Goal: Use online tool/utility: Use online tool/utility

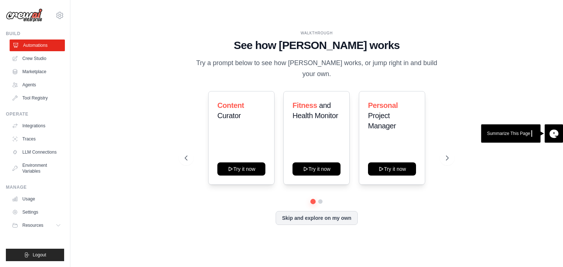
click at [29, 44] on link "Automations" at bounding box center [37, 46] width 55 height 12
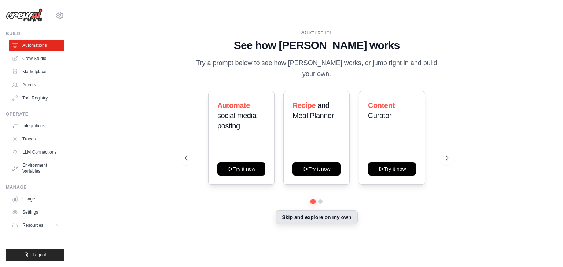
click at [305, 212] on button "Skip and explore on my own" at bounding box center [317, 218] width 82 height 14
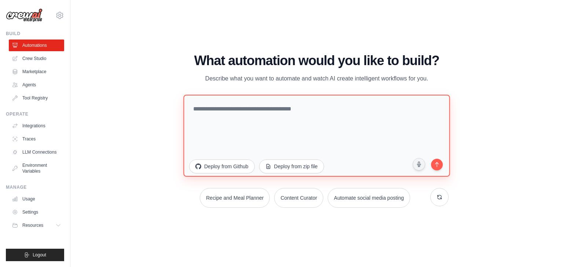
click at [229, 114] on textarea at bounding box center [316, 136] width 266 height 82
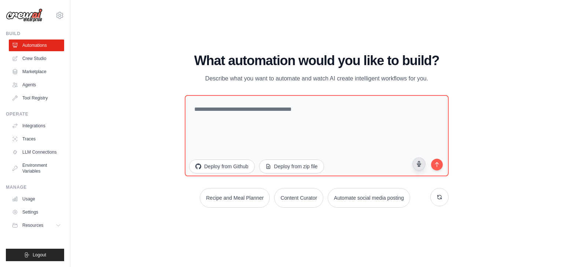
click at [418, 163] on icon "button" at bounding box center [419, 164] width 4 height 5
click at [433, 166] on icon "submit" at bounding box center [436, 163] width 7 height 7
click at [421, 164] on icon "button" at bounding box center [419, 164] width 6 height 6
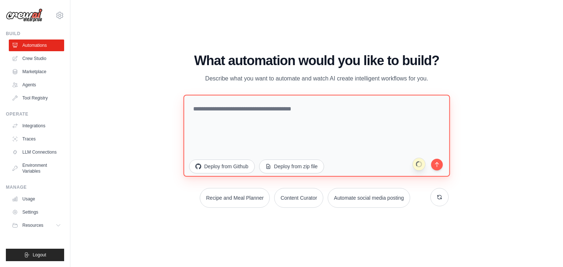
type textarea "**********"
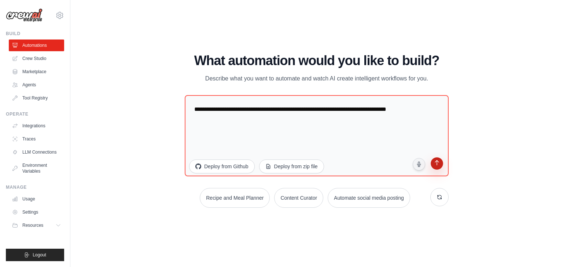
click at [437, 166] on icon "submit" at bounding box center [437, 163] width 4 height 5
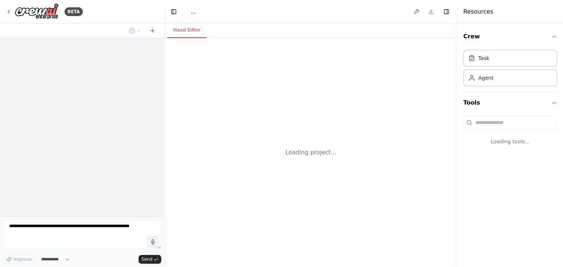
select select "****"
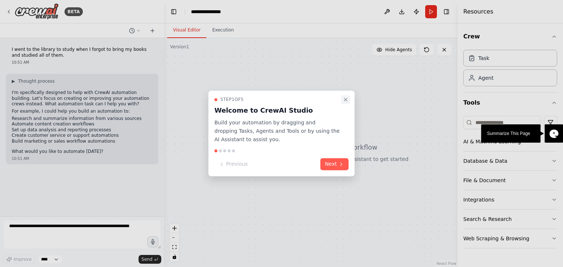
click at [348, 100] on icon "Close walkthrough" at bounding box center [346, 100] width 6 height 6
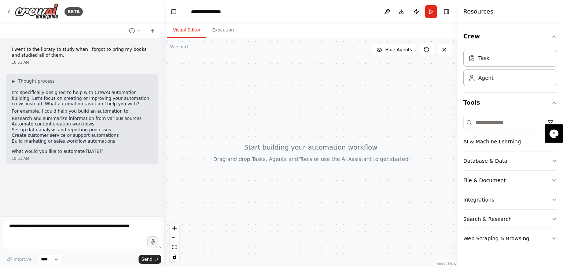
click at [146, 265] on form "Improve **** Send" at bounding box center [82, 242] width 164 height 51
click at [148, 262] on span "Send" at bounding box center [146, 260] width 11 height 6
click at [147, 258] on span "Send" at bounding box center [146, 260] width 11 height 6
click at [39, 109] on p "For example, I could help you build an automation to:" at bounding box center [82, 112] width 141 height 6
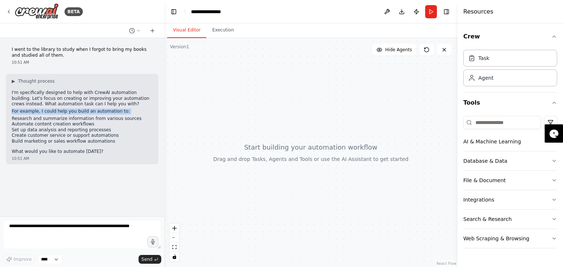
click at [39, 109] on p "For example, I could help you build an automation to:" at bounding box center [82, 112] width 141 height 6
click at [46, 184] on div "I went to the library to study when I forgot to bring my books and studied all …" at bounding box center [82, 127] width 164 height 179
drag, startPoint x: 10, startPoint y: 55, endPoint x: 59, endPoint y: 53, distance: 48.4
click at [59, 53] on div "I went to the library to study when I forgot to bring my books and studied all …" at bounding box center [82, 56] width 152 height 24
click at [217, 30] on button "Execution" at bounding box center [222, 30] width 33 height 15
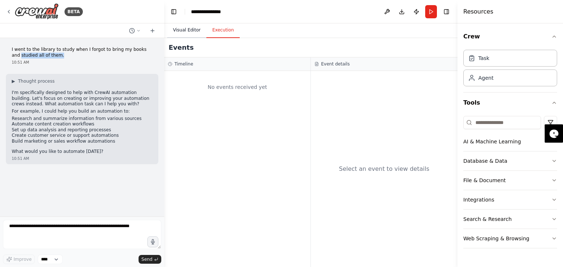
click at [184, 30] on button "Visual Editor" at bounding box center [186, 30] width 39 height 15
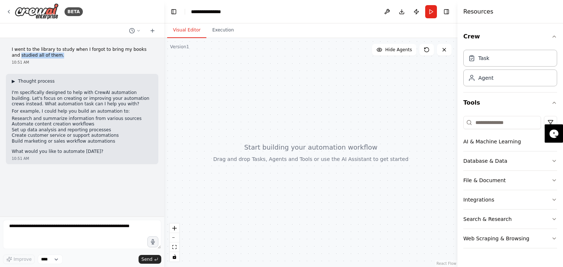
click at [40, 80] on span "Thought process" at bounding box center [36, 81] width 37 height 6
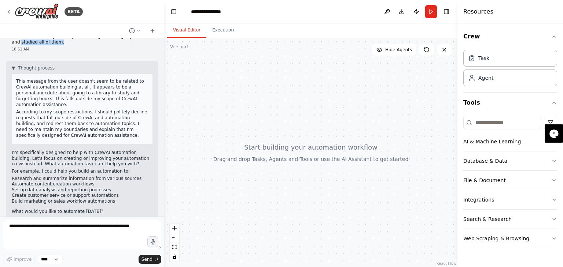
scroll to position [21, 0]
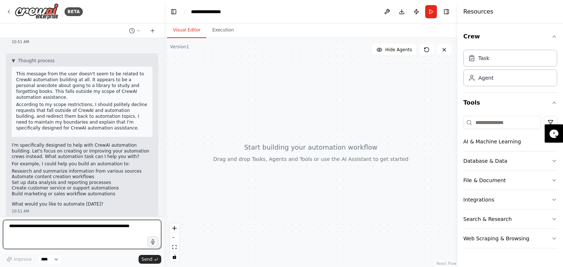
click at [26, 241] on textarea at bounding box center [82, 234] width 158 height 29
drag, startPoint x: 141, startPoint y: 226, endPoint x: 0, endPoint y: 226, distance: 140.7
click at [0, 226] on div "BETA I went to the library to study when I forgot to bring my books and studied…" at bounding box center [82, 133] width 164 height 267
type textarea "*****"
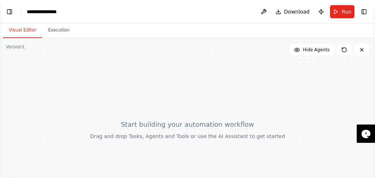
scroll to position [154, 0]
click at [8, 14] on button "Toggle Left Sidebar" at bounding box center [9, 12] width 10 height 10
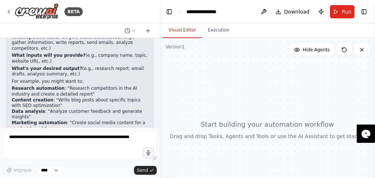
scroll to position [358, 0]
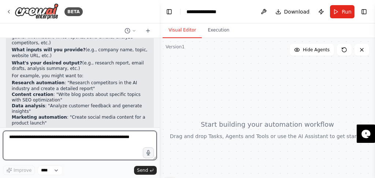
click at [43, 144] on textarea at bounding box center [80, 145] width 154 height 29
type textarea "**********"
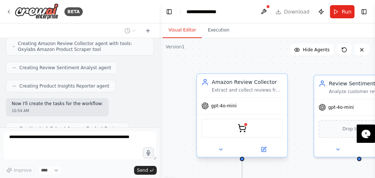
scroll to position [656, 0]
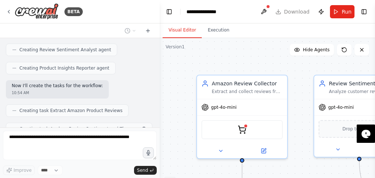
click at [182, 91] on div ".deletable-edge-delete-btn { width: 20px; height: 20px; border: 0px solid #ffff…" at bounding box center [267, 129] width 215 height 183
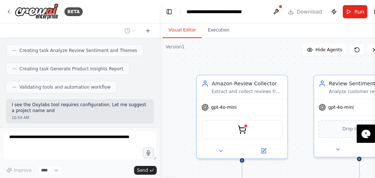
scroll to position [740, 0]
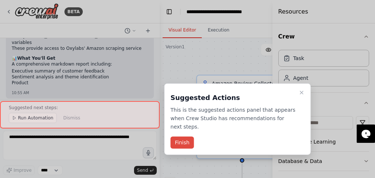
click at [182, 137] on button "Finish" at bounding box center [182, 143] width 23 height 12
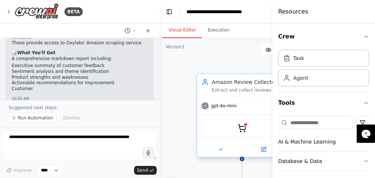
scroll to position [986, 0]
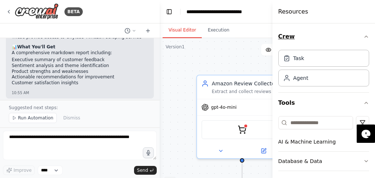
click at [363, 38] on icon "button" at bounding box center [366, 37] width 6 height 6
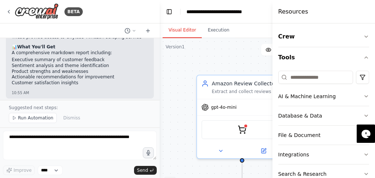
click at [196, 58] on div ".deletable-edge-delete-btn { width: 20px; height: 20px; border: 0px solid #ffff…" at bounding box center [253, 129] width 187 height 183
click at [362, 40] on button "Crew" at bounding box center [323, 36] width 91 height 21
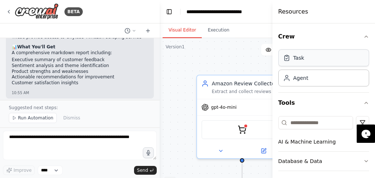
click at [295, 60] on div "Task" at bounding box center [299, 57] width 11 height 7
click at [294, 77] on div "Agent" at bounding box center [301, 77] width 15 height 7
click at [227, 64] on div ".deletable-edge-delete-btn { width: 20px; height: 20px; border: 0px solid #ffff…" at bounding box center [253, 129] width 187 height 183
click at [224, 12] on div "**********" at bounding box center [226, 11] width 78 height 7
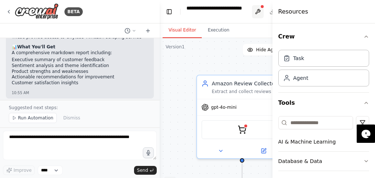
click at [255, 13] on header "**********" at bounding box center [244, 11] width 169 height 23
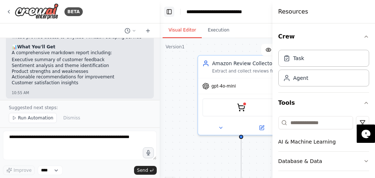
click at [173, 12] on button "Toggle Left Sidebar" at bounding box center [169, 12] width 10 height 10
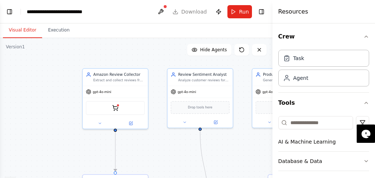
click at [51, 103] on div ".deletable-edge-delete-btn { width: 20px; height: 20px; border: 0px solid #ffff…" at bounding box center [136, 129] width 273 height 183
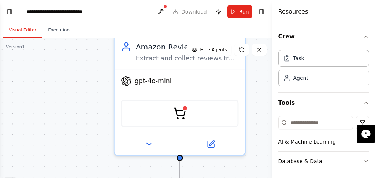
click at [91, 96] on div ".deletable-edge-delete-btn { width: 20px; height: 20px; border: 0px solid #ffff…" at bounding box center [136, 129] width 273 height 183
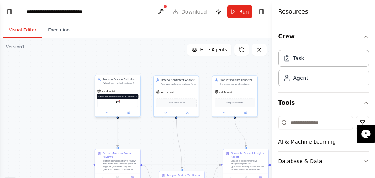
click at [118, 103] on img at bounding box center [117, 102] width 4 height 4
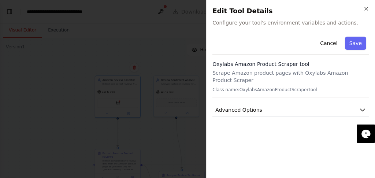
click at [292, 69] on p "Scrape Amazon product pages with Oxylabs Amazon Product Scraper" at bounding box center [291, 76] width 157 height 15
click at [352, 41] on button "Save" at bounding box center [355, 43] width 21 height 13
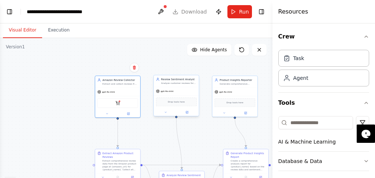
click at [176, 104] on div "Drop tools here" at bounding box center [176, 101] width 41 height 9
click at [167, 97] on div "Drop tools here" at bounding box center [176, 102] width 45 height 14
click at [114, 167] on div "Extract comprehensive review data from the Amazon product page at {amazon_url} …" at bounding box center [121, 165] width 36 height 12
click at [118, 114] on div at bounding box center [117, 112] width 45 height 7
click at [116, 97] on div "OxylabsAmazonProductScraperTool" at bounding box center [117, 102] width 41 height 10
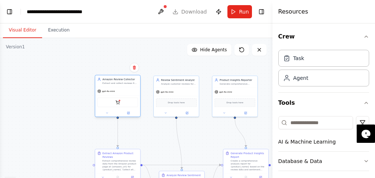
click at [116, 97] on div "OxylabsAmazonProductScraperTool" at bounding box center [117, 102] width 41 height 10
click at [115, 106] on div "OxylabsAmazonProductScraperTool" at bounding box center [117, 102] width 41 height 10
click at [115, 105] on div "OxylabsAmazonProductScraperTool" at bounding box center [117, 102] width 41 height 10
click at [114, 85] on div "Amazon Review Collector Extract and collect reviews from Amazon product pages f…" at bounding box center [117, 81] width 45 height 12
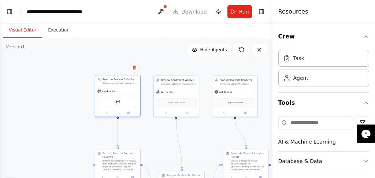
click at [114, 85] on div "Amazon Review Collector Extract and collect reviews from Amazon product pages f…" at bounding box center [117, 81] width 45 height 12
click at [206, 120] on div ".deletable-edge-delete-btn { width: 20px; height: 20px; border: 0px solid #ffff…" at bounding box center [136, 129] width 273 height 183
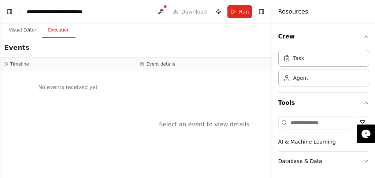
click at [55, 32] on button "Execution" at bounding box center [58, 30] width 33 height 15
click at [24, 28] on button "Visual Editor" at bounding box center [22, 30] width 39 height 15
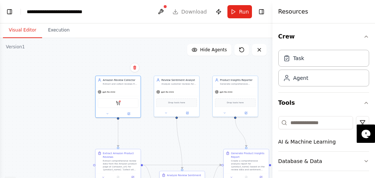
click at [62, 74] on div ".deletable-edge-delete-btn { width: 20px; height: 20px; border: 0px solid #ffff…" at bounding box center [136, 129] width 273 height 183
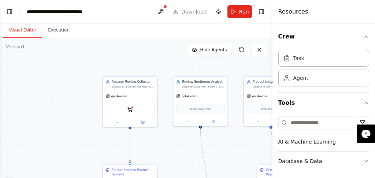
click at [83, 104] on div ".deletable-edge-delete-btn { width: 20px; height: 20px; border: 0px solid #ffff…" at bounding box center [136, 129] width 273 height 183
click at [363, 38] on icon "button" at bounding box center [366, 37] width 6 height 6
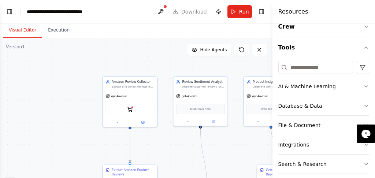
scroll to position [0, 0]
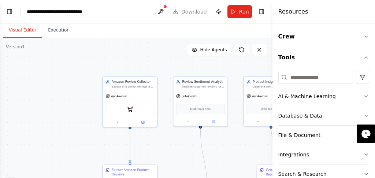
click at [302, 12] on h4 "Resources" at bounding box center [293, 11] width 30 height 9
click at [294, 15] on h4 "Resources" at bounding box center [293, 11] width 30 height 9
click at [265, 13] on button "Toggle Right Sidebar" at bounding box center [261, 12] width 10 height 10
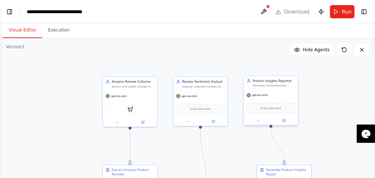
click at [258, 111] on div "Drop tools here" at bounding box center [271, 108] width 49 height 11
click at [258, 110] on div "Drop tools here" at bounding box center [271, 108] width 49 height 11
click at [194, 108] on span "Drop tools here" at bounding box center [201, 108] width 21 height 4
click at [194, 109] on span "Drop tools here" at bounding box center [201, 108] width 21 height 4
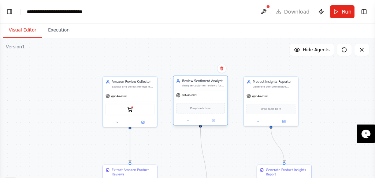
drag, startPoint x: 194, startPoint y: 109, endPoint x: 186, endPoint y: 100, distance: 12.7
click at [194, 110] on span "Drop tools here" at bounding box center [201, 108] width 21 height 4
click at [181, 83] on div "Review Sentiment Analyst Analyze customer reviews for {product_name} to identif…" at bounding box center [200, 83] width 49 height 9
click at [213, 121] on icon at bounding box center [214, 121] width 4 height 4
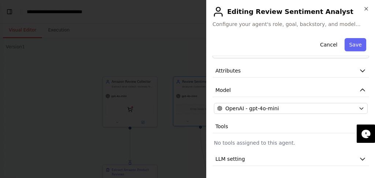
scroll to position [42, 0]
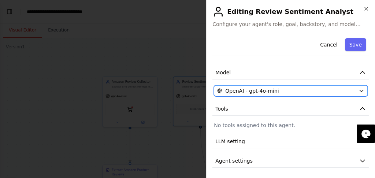
click at [247, 92] on span "OpenAI - gpt-4o-mini" at bounding box center [251, 90] width 53 height 7
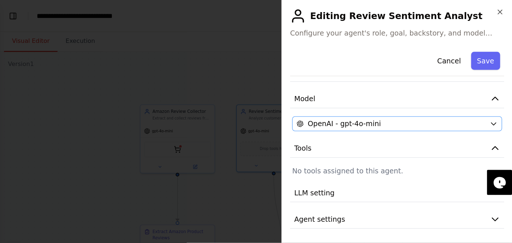
scroll to position [0, 0]
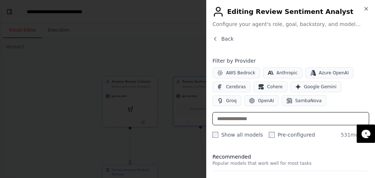
click at [229, 117] on input "text" at bounding box center [291, 118] width 157 height 13
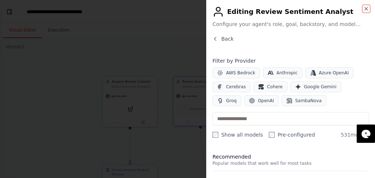
click at [367, 10] on icon "button" at bounding box center [366, 9] width 6 height 6
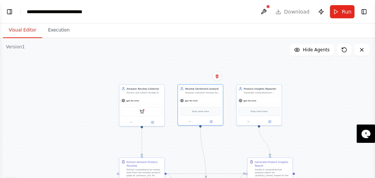
drag, startPoint x: 375, startPoint y: 86, endPoint x: 375, endPoint y: 115, distance: 29.3
click at [375, 115] on button "Toggle Sidebar" at bounding box center [375, 89] width 6 height 178
click at [292, 11] on header "**********" at bounding box center [187, 11] width 375 height 23
click at [274, 12] on header "**********" at bounding box center [187, 11] width 375 height 23
click at [263, 11] on button at bounding box center [264, 11] width 12 height 13
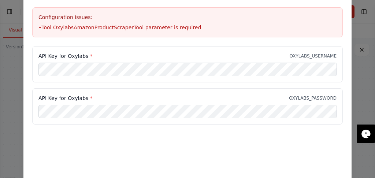
click at [43, 36] on div "Configuration issues: • Tool OxylabsAmazonProductScraperTool parameter is requi…" at bounding box center [187, 22] width 311 height 30
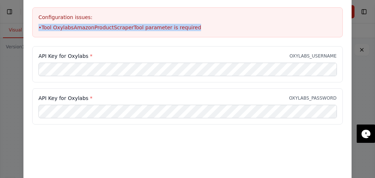
drag, startPoint x: 186, startPoint y: 29, endPoint x: 37, endPoint y: 30, distance: 149.5
click at [37, 30] on div "Configuration issues: • Tool OxylabsAmazonProductScraperTool parameter is requi…" at bounding box center [187, 22] width 311 height 30
copy li "• Tool OxylabsAmazonProductScraperTool parameter is required"
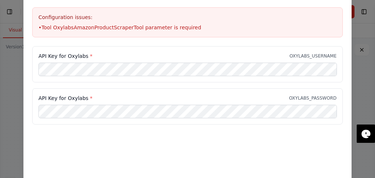
click at [47, 14] on h3 "Configuration issues:" at bounding box center [187, 17] width 298 height 7
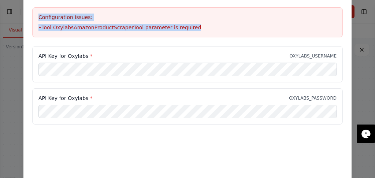
drag, startPoint x: 39, startPoint y: 17, endPoint x: 255, endPoint y: 30, distance: 216.9
click at [255, 30] on div "Configuration issues: • Tool OxylabsAmazonProductScraperTool parameter is requi…" at bounding box center [187, 22] width 311 height 30
copy div "Configuration issues: • Tool OxylabsAmazonProductScraperTool parameter is requi…"
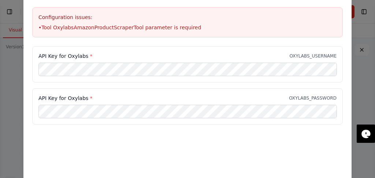
click at [15, 70] on div "Environment configuration Your project might require some environment variables…" at bounding box center [187, 89] width 375 height 178
click at [345, 13] on div "Environment configuration Your project might require some environment variables…" at bounding box center [187, 6] width 328 height 80
click at [345, 5] on div "Environment configuration Your project might require some environment variables…" at bounding box center [187, 6] width 328 height 80
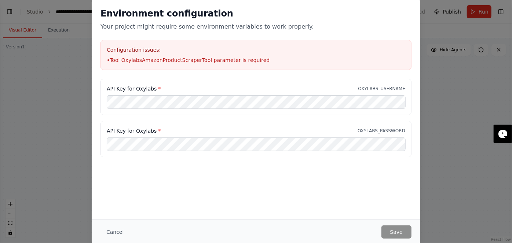
click at [384, 17] on h2 "Environment configuration" at bounding box center [255, 14] width 311 height 12
click at [352, 14] on h2 "Environment configuration" at bounding box center [255, 14] width 311 height 12
click at [405, 1] on div "Environment configuration Your project might require some environment variables…" at bounding box center [256, 39] width 328 height 80
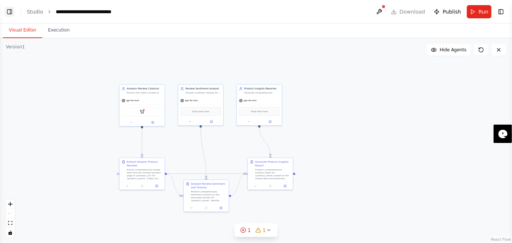
click at [12, 15] on button "Toggle Left Sidebar" at bounding box center [9, 12] width 10 height 10
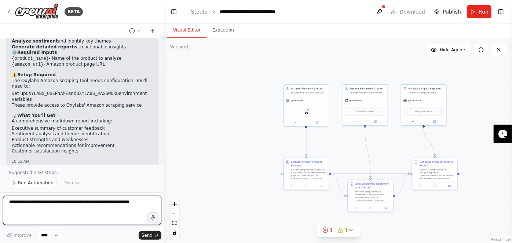
click at [64, 207] on textarea at bounding box center [82, 210] width 158 height 29
paste textarea "**********"
type textarea "**********"
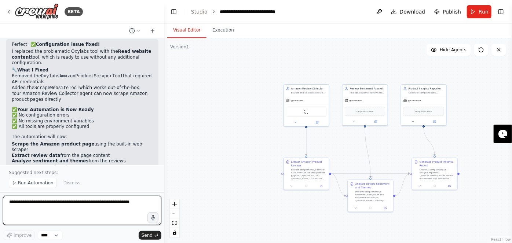
scroll to position [1252, 0]
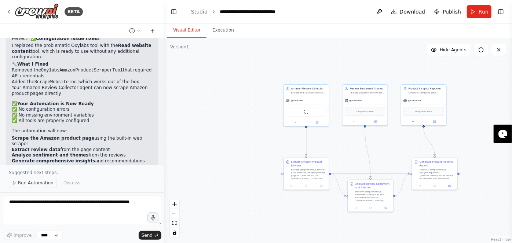
click at [41, 185] on span "Run Automation" at bounding box center [36, 183] width 36 height 6
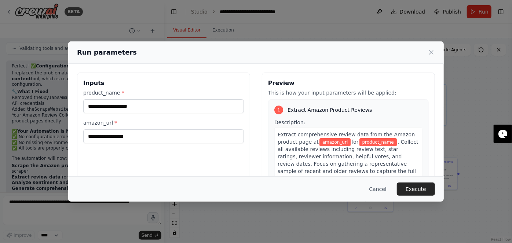
click at [215, 90] on label "product_name *" at bounding box center [163, 92] width 160 height 7
click at [215, 99] on input "product_name *" at bounding box center [163, 106] width 160 height 14
click at [141, 108] on input "product_name *" at bounding box center [163, 106] width 160 height 14
click at [116, 110] on input "product_name *" at bounding box center [163, 106] width 160 height 14
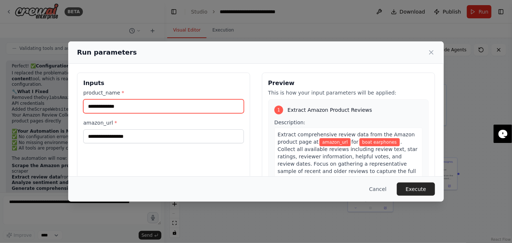
type input "**********"
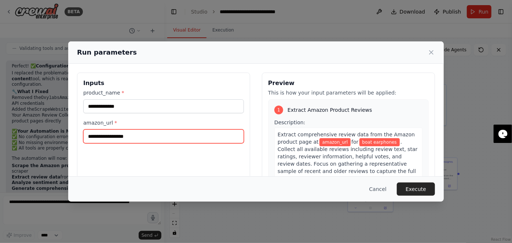
click at [114, 134] on input "amazon_url *" at bounding box center [163, 136] width 160 height 14
paste input "**********"
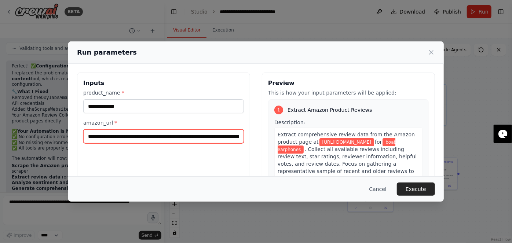
scroll to position [0, 155]
type input "**********"
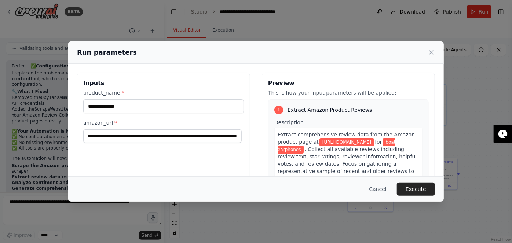
click at [319, 145] on span "[URL][DOMAIN_NAME]" at bounding box center [346, 142] width 55 height 8
click at [425, 188] on button "Execute" at bounding box center [415, 188] width 38 height 13
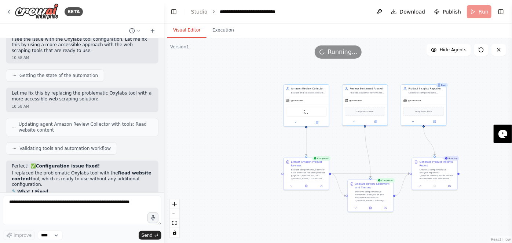
scroll to position [1125, 0]
drag, startPoint x: 15, startPoint y: 155, endPoint x: 106, endPoint y: 151, distance: 90.2
click at [106, 195] on li "Removed the OxylabsAmazonProductScraperTool that required API credentials" at bounding box center [82, 201] width 141 height 12
click at [106, 189] on h2 "🔧 What I Fixed" at bounding box center [82, 192] width 141 height 6
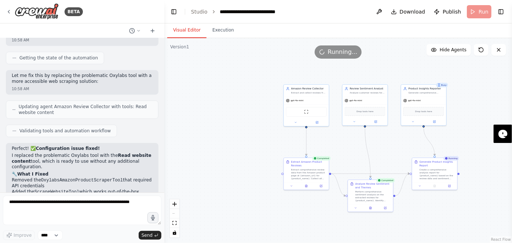
scroll to position [1158, 0]
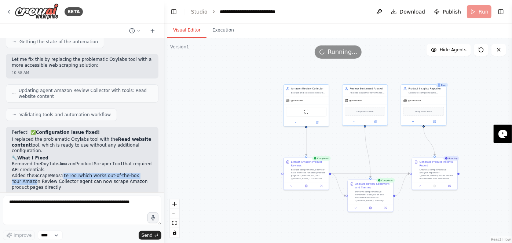
drag, startPoint x: 34, startPoint y: 136, endPoint x: 93, endPoint y: 130, distance: 59.3
click at [80, 161] on ul "Removed the OxylabsAmazonProductScraperTool that required API credentials Added…" at bounding box center [82, 175] width 141 height 29
click at [93, 173] on li "Added the ScrapeWebsiteTool which works out-of-the-box" at bounding box center [82, 176] width 141 height 6
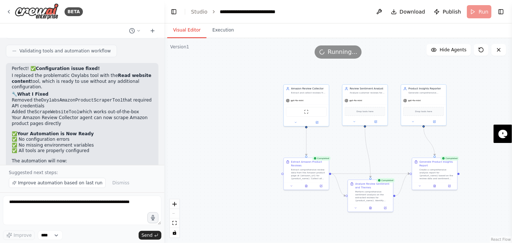
scroll to position [1252, 0]
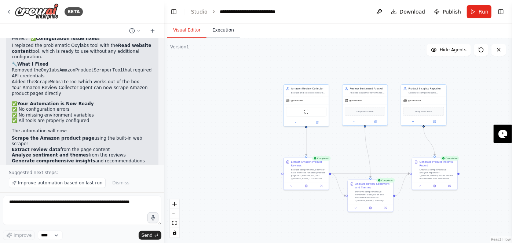
click at [219, 33] on button "Execution" at bounding box center [222, 30] width 33 height 15
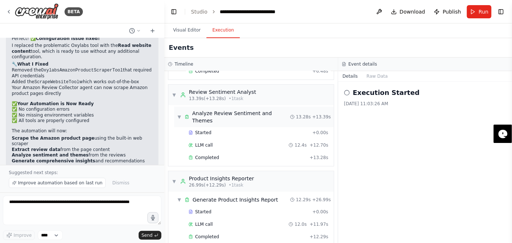
scroll to position [0, 0]
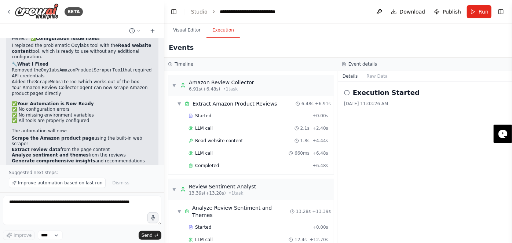
click at [345, 97] on div "Execution Started" at bounding box center [425, 93] width 162 height 10
click at [374, 74] on button "Raw Data" at bounding box center [377, 76] width 30 height 10
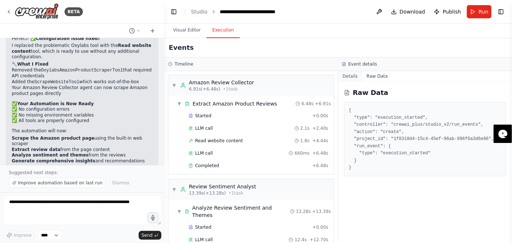
click at [352, 77] on button "Details" at bounding box center [350, 76] width 24 height 10
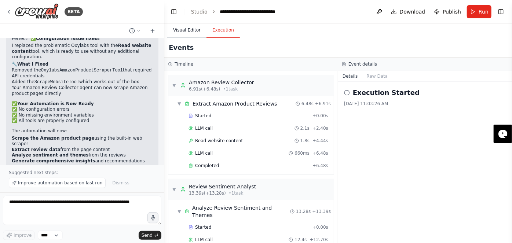
click at [188, 32] on button "Visual Editor" at bounding box center [186, 30] width 39 height 15
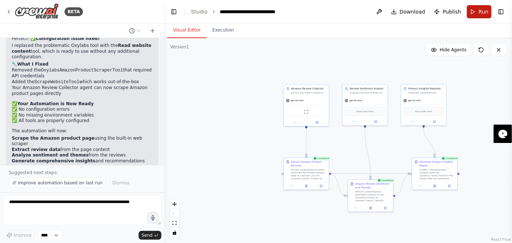
click at [473, 8] on button "Run" at bounding box center [478, 11] width 25 height 13
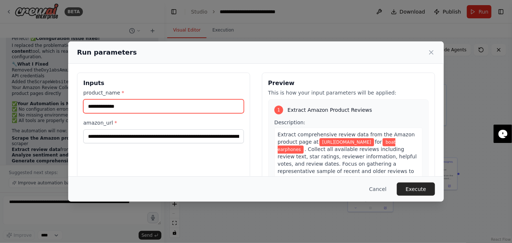
click at [178, 106] on input "**********" at bounding box center [163, 106] width 160 height 14
click at [107, 107] on input "**********" at bounding box center [163, 106] width 160 height 14
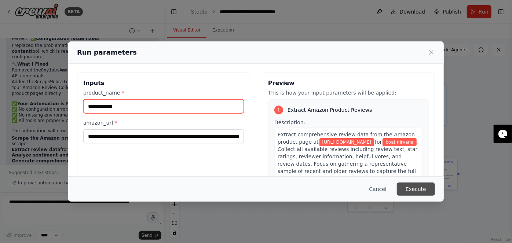
type input "**********"
click at [415, 184] on button "Execute" at bounding box center [415, 188] width 38 height 13
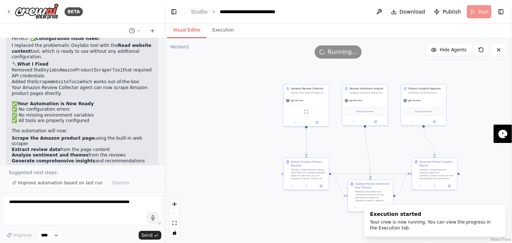
click at [478, 14] on header "**********" at bounding box center [337, 11] width 347 height 23
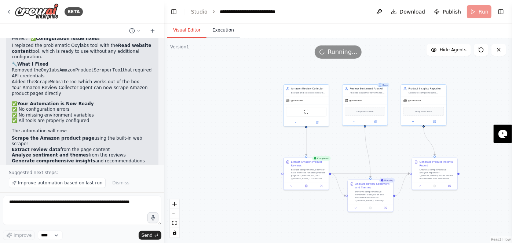
click at [222, 30] on button "Execution" at bounding box center [222, 30] width 33 height 15
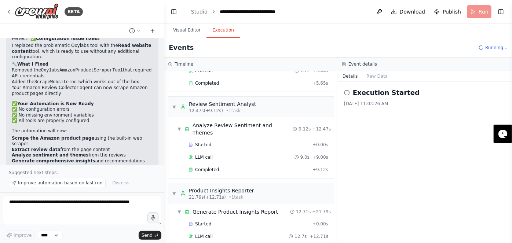
scroll to position [95, 0]
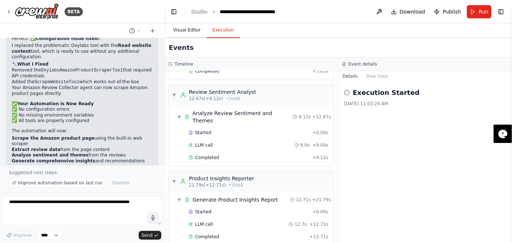
click at [196, 29] on button "Visual Editor" at bounding box center [186, 30] width 39 height 15
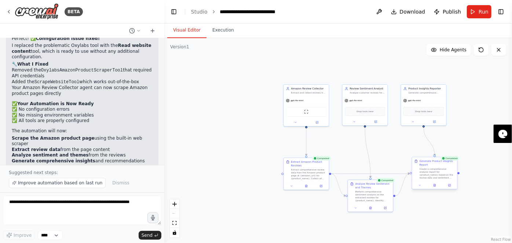
click at [430, 174] on div "Create a comprehensive analysis report for {product_name} based on the review d…" at bounding box center [437, 173] width 36 height 12
click at [427, 106] on div "Drop tools here" at bounding box center [423, 110] width 41 height 9
click at [362, 111] on span "Drop tools here" at bounding box center [364, 111] width 17 height 4
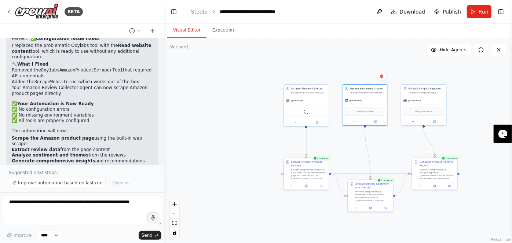
click at [329, 106] on div ".deletable-edge-delete-btn { width: 20px; height: 20px; border: 0px solid #ffff…" at bounding box center [337, 140] width 347 height 205
click at [245, 148] on div ".deletable-edge-delete-btn { width: 20px; height: 20px; border: 0px solid #ffff…" at bounding box center [337, 140] width 347 height 205
click at [219, 27] on button "Execution" at bounding box center [222, 30] width 33 height 15
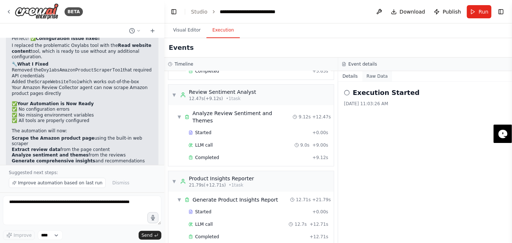
click at [372, 77] on button "Raw Data" at bounding box center [377, 76] width 30 height 10
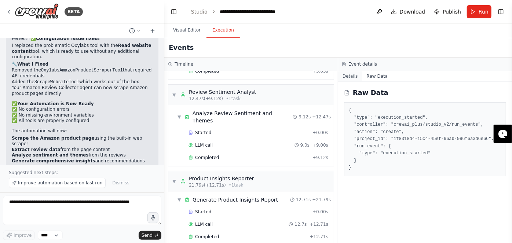
click at [354, 73] on button "Details" at bounding box center [350, 76] width 24 height 10
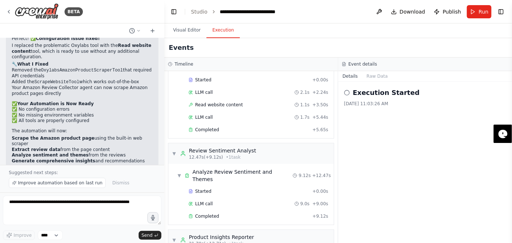
scroll to position [0, 0]
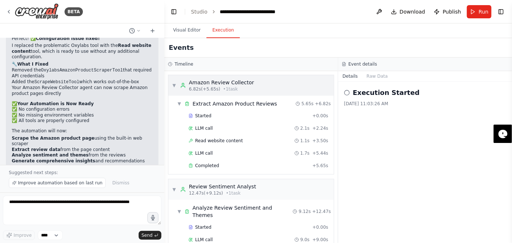
click at [170, 81] on div "▼ Amazon Review Collector 6.82s (+5.65s) • 1 task" at bounding box center [250, 85] width 165 height 21
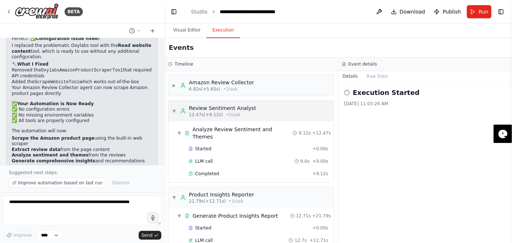
click at [176, 112] on span "▼" at bounding box center [174, 111] width 4 height 6
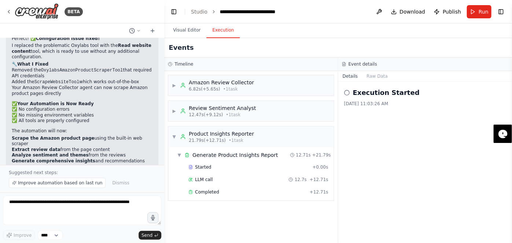
click at [166, 152] on div "▶ Amazon Review Collector 6.82s (+5.65s) • 1 task ▶ Review Sentiment Analyst 12…" at bounding box center [250, 157] width 173 height 172
drag, startPoint x: 165, startPoint y: 152, endPoint x: 120, endPoint y: 168, distance: 47.6
click at [169, 162] on div "▶ Amazon Review Collector 6.82s (+5.65s) • 1 task ▶ Review Sentiment Analyst 12…" at bounding box center [250, 157] width 173 height 172
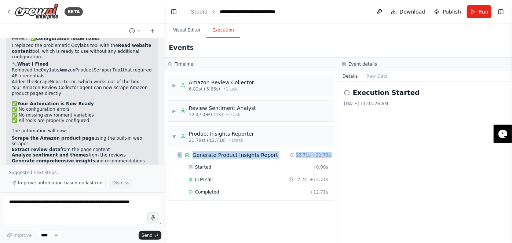
click at [112, 181] on span "Dismiss" at bounding box center [120, 183] width 17 height 6
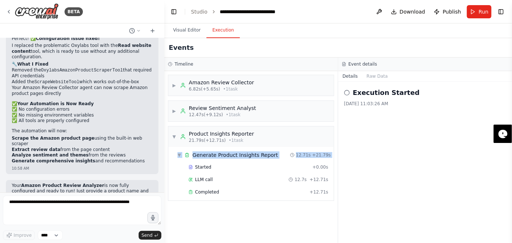
scroll to position [1224, 0]
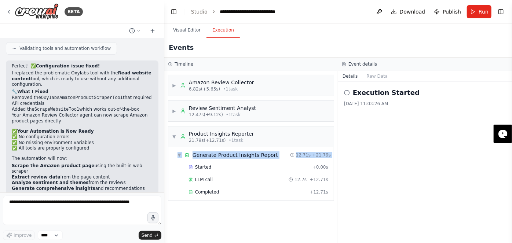
click at [162, 177] on div at bounding box center [162, 121] width 3 height 243
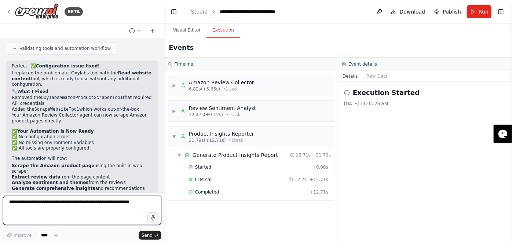
click at [110, 204] on textarea at bounding box center [82, 210] width 158 height 29
type textarea "**********"
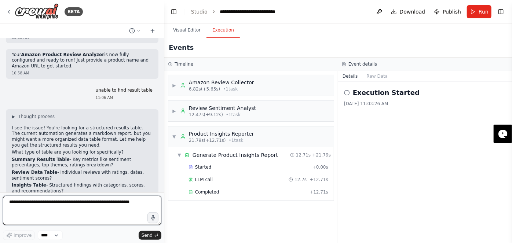
scroll to position [1388, 0]
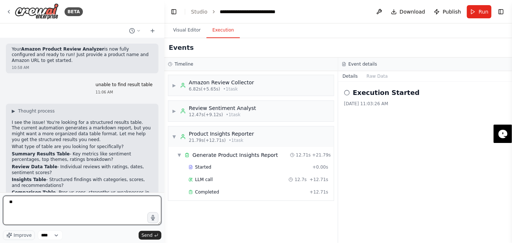
type textarea "***"
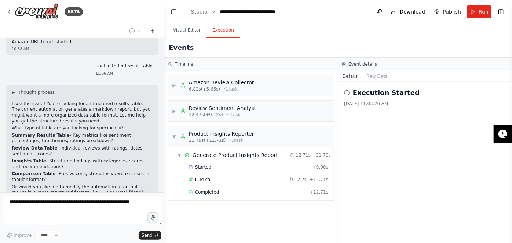
scroll to position [1431, 0]
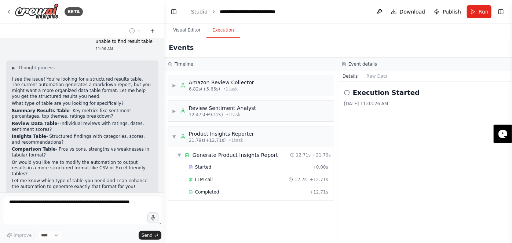
click at [34, 192] on div "I went to the library to study when I forgot to bring my books and studied all …" at bounding box center [82, 115] width 164 height 154
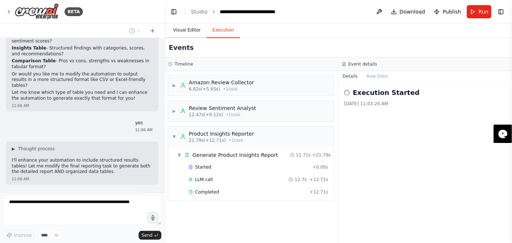
scroll to position [1541, 0]
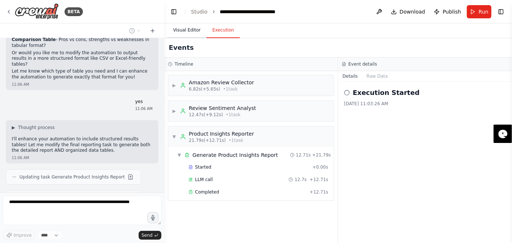
click at [178, 28] on button "Visual Editor" at bounding box center [186, 30] width 39 height 15
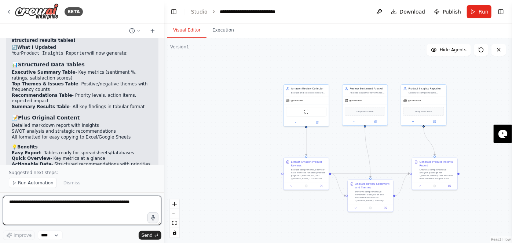
scroll to position [1747, 0]
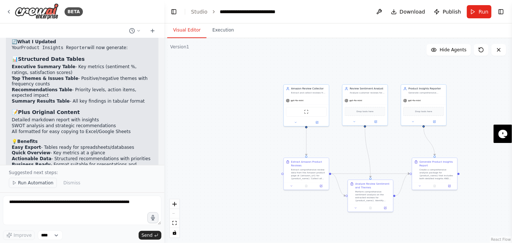
click at [23, 183] on span "Run Automation" at bounding box center [36, 183] width 36 height 6
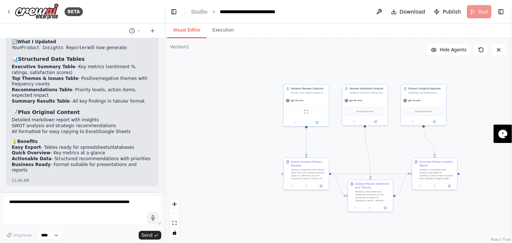
scroll to position [1720, 0]
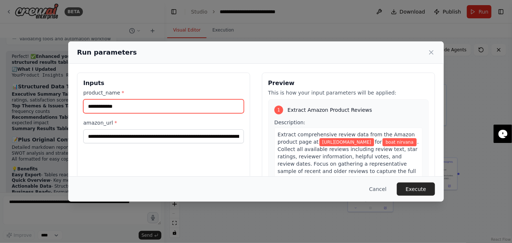
click at [117, 106] on input "**********" at bounding box center [163, 106] width 160 height 14
drag, startPoint x: 131, startPoint y: 107, endPoint x: 51, endPoint y: 101, distance: 79.7
click at [68, 106] on div "**********" at bounding box center [255, 159] width 375 height 191
paste input "*******"
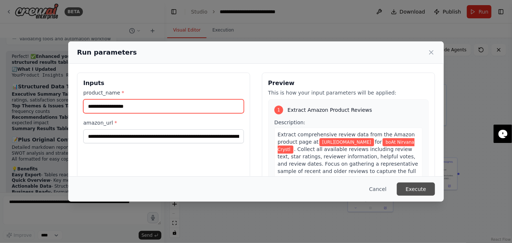
type input "**********"
click at [432, 192] on button "Execute" at bounding box center [415, 188] width 38 height 13
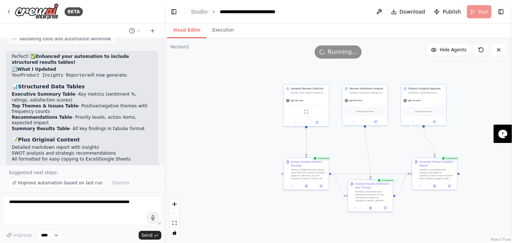
scroll to position [1747, 0]
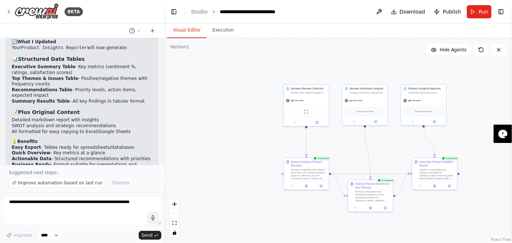
click at [345, 182] on div ".deletable-edge-delete-btn { width: 20px; height: 20px; border: 0px solid #ffff…" at bounding box center [337, 140] width 347 height 205
click at [239, 118] on div ".deletable-edge-delete-btn { width: 20px; height: 20px; border: 0px solid #ffff…" at bounding box center [337, 140] width 347 height 205
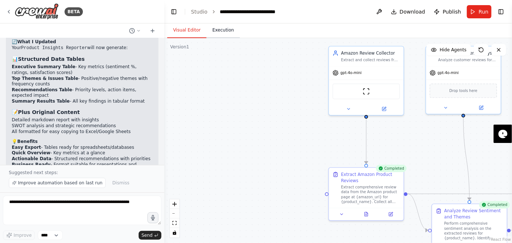
click at [222, 30] on button "Execution" at bounding box center [222, 30] width 33 height 15
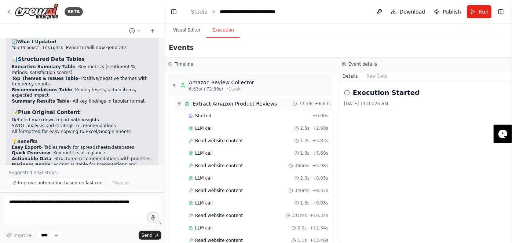
click at [175, 104] on div "▼ Extract Amazon Product Reviews 72.39s + 6.63s" at bounding box center [253, 103] width 159 height 13
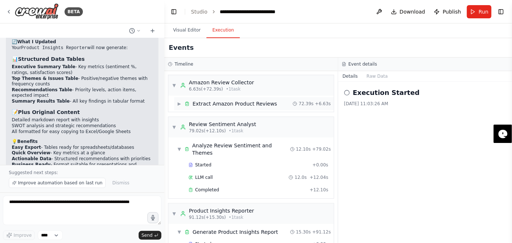
click at [175, 104] on div "▶ Extract Amazon Product Reviews 72.39s + 6.63s" at bounding box center [253, 103] width 159 height 13
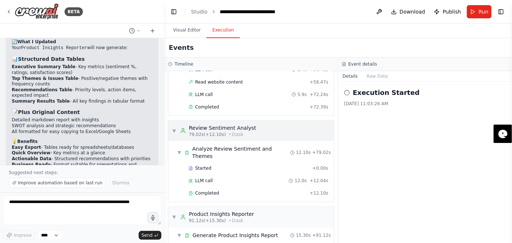
scroll to position [658, 0]
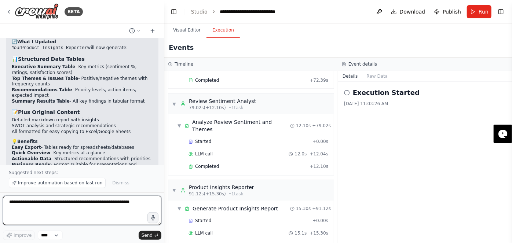
click at [59, 218] on textarea at bounding box center [82, 210] width 158 height 29
click at [53, 215] on textarea at bounding box center [82, 210] width 158 height 29
type textarea "**********"
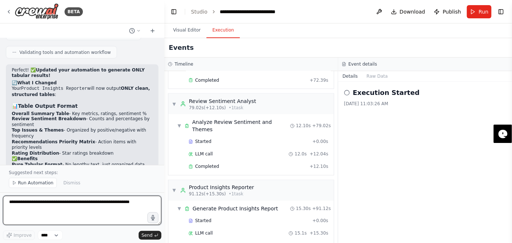
scroll to position [2035, 0]
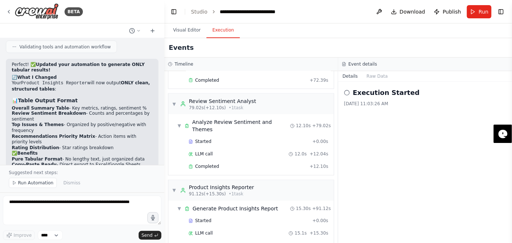
drag, startPoint x: 93, startPoint y: 150, endPoint x: 144, endPoint y: 147, distance: 50.7
click at [144, 201] on p "Your Amazon Product Review Analyzer is now configured to generate results in pu…" at bounding box center [82, 209] width 141 height 17
click at [117, 220] on div "11:11 AM" at bounding box center [82, 222] width 141 height 5
click at [25, 187] on button "Run Automation" at bounding box center [33, 183] width 48 height 10
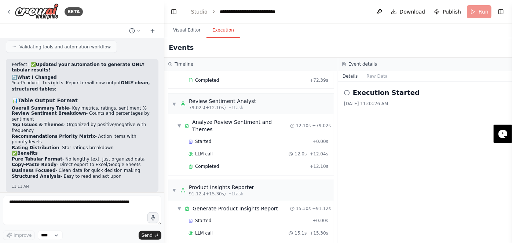
scroll to position [2008, 0]
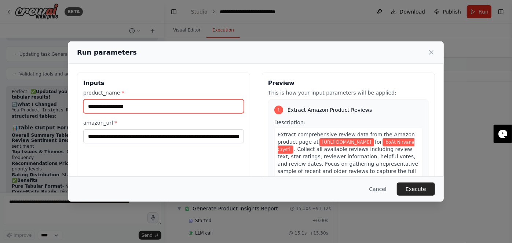
click at [129, 100] on input "**********" at bounding box center [163, 106] width 160 height 14
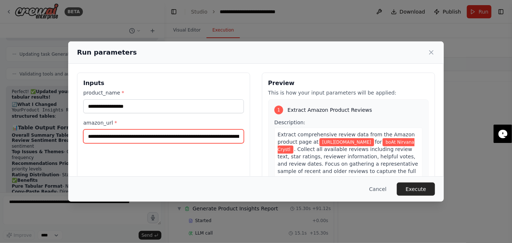
click at [191, 136] on input "**********" at bounding box center [163, 136] width 160 height 14
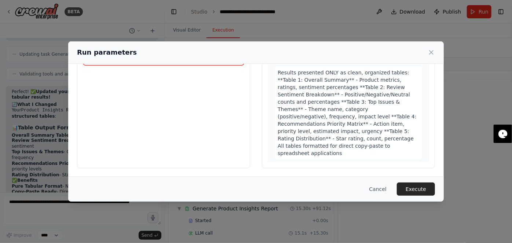
scroll to position [317, 0]
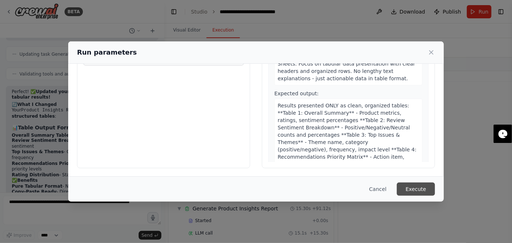
click at [424, 187] on button "Execute" at bounding box center [415, 188] width 38 height 13
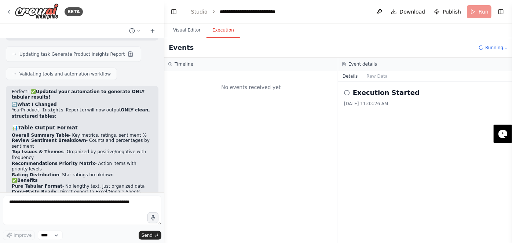
scroll to position [0, 0]
click at [180, 30] on button "Visual Editor" at bounding box center [186, 30] width 39 height 15
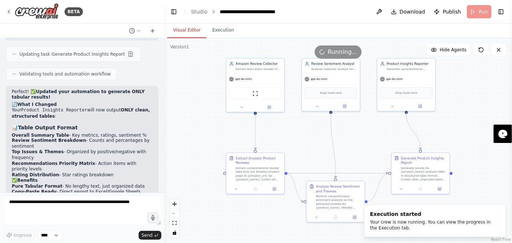
drag, startPoint x: 248, startPoint y: 121, endPoint x: 173, endPoint y: 126, distance: 75.7
click at [173, 127] on div ".deletable-edge-delete-btn { width: 20px; height: 20px; border: 0px solid #ffff…" at bounding box center [337, 140] width 347 height 205
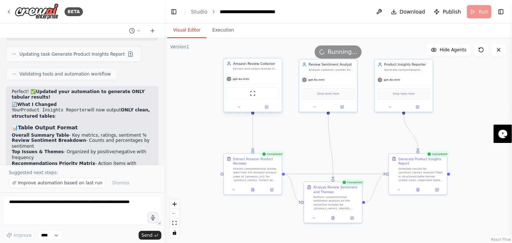
scroll to position [2035, 0]
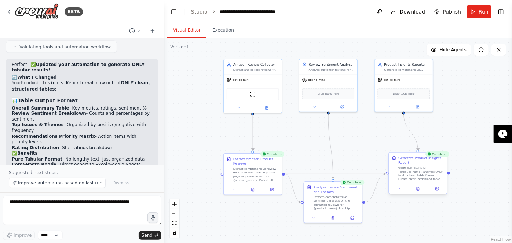
click at [432, 171] on div "Generate results for {product_name} analysis ONLY in structured table format. C…" at bounding box center [421, 173] width 46 height 15
click at [413, 175] on div "Generate results for {product_name} analysis ONLY in structured table format. C…" at bounding box center [421, 173] width 46 height 15
click at [416, 192] on div at bounding box center [418, 189] width 58 height 10
click at [397, 189] on icon at bounding box center [399, 189] width 4 height 4
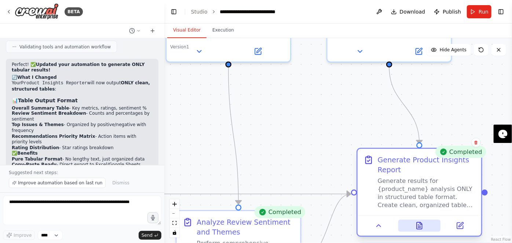
click at [427, 224] on button at bounding box center [419, 225] width 43 height 12
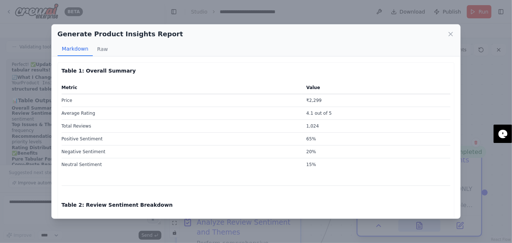
click at [427, 224] on div "Generate Product Insights Report Markdown Raw Table 1: Overall Summary Metric V…" at bounding box center [256, 121] width 512 height 243
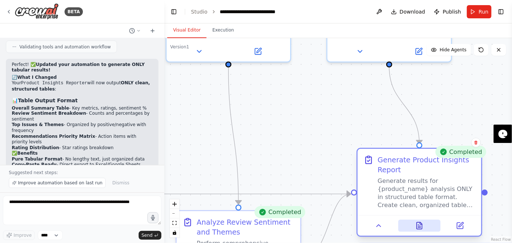
click at [427, 224] on button at bounding box center [419, 225] width 43 height 12
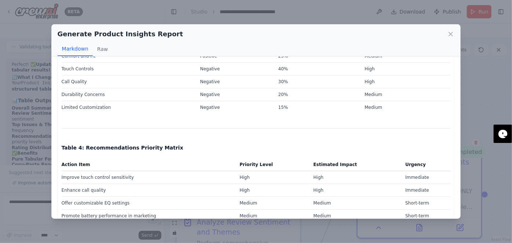
scroll to position [443, 0]
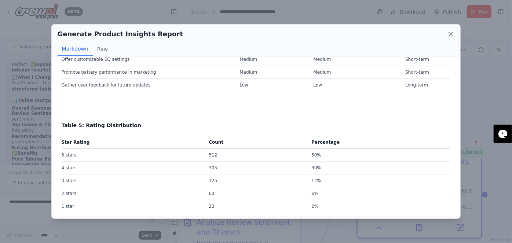
click at [452, 32] on icon at bounding box center [451, 34] width 4 height 4
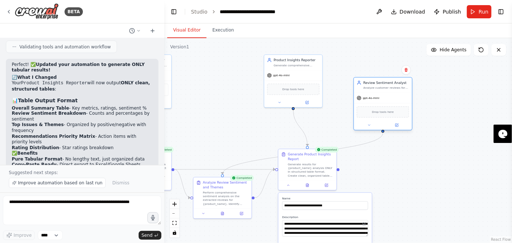
drag, startPoint x: 228, startPoint y: 101, endPoint x: 375, endPoint y: 118, distance: 147.5
click at [390, 124] on button at bounding box center [396, 124] width 27 height 5
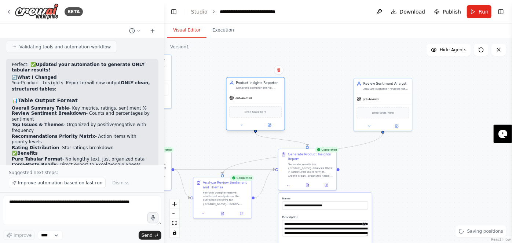
drag, startPoint x: 288, startPoint y: 80, endPoint x: 251, endPoint y: 101, distance: 42.4
click at [251, 101] on div "gpt-4o-mini Drop tools here" at bounding box center [255, 111] width 58 height 37
click at [257, 99] on div "Drop tools here" at bounding box center [255, 107] width 58 height 17
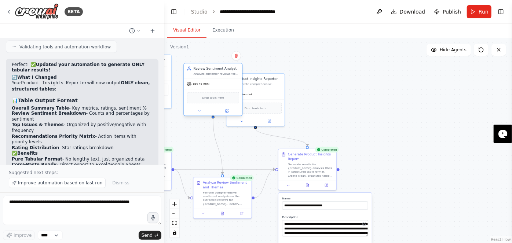
drag, startPoint x: 374, startPoint y: 103, endPoint x: 217, endPoint y: 91, distance: 157.3
click at [218, 92] on div "Drop tools here" at bounding box center [213, 97] width 52 height 11
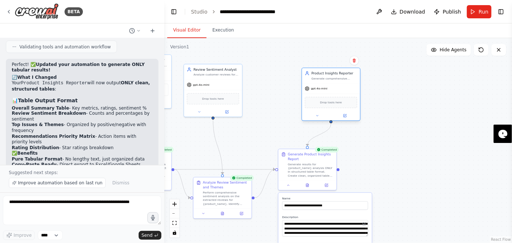
drag, startPoint x: 255, startPoint y: 94, endPoint x: 331, endPoint y: 91, distance: 75.5
click at [331, 91] on div "gpt-4o-mini" at bounding box center [331, 89] width 58 height 10
click at [406, 9] on span "Download" at bounding box center [412, 11] width 26 height 7
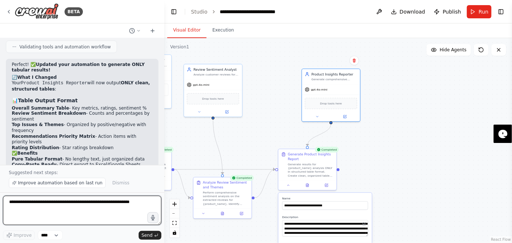
click at [30, 207] on textarea at bounding box center [82, 210] width 158 height 29
type textarea "*"
type textarea "**********"
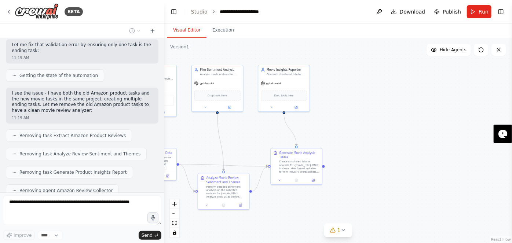
scroll to position [2588, 0]
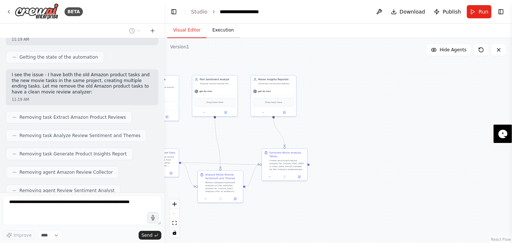
click at [215, 32] on button "Execution" at bounding box center [222, 30] width 33 height 15
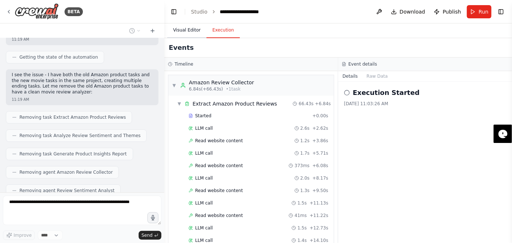
click at [183, 30] on button "Visual Editor" at bounding box center [186, 30] width 39 height 15
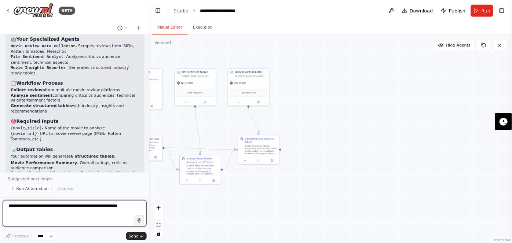
scroll to position [2827, 0]
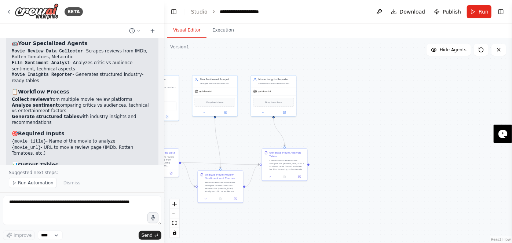
click at [309, 78] on div ".deletable-edge-delete-btn { width: 20px; height: 20px; border: 0px solid #ffff…" at bounding box center [337, 140] width 347 height 205
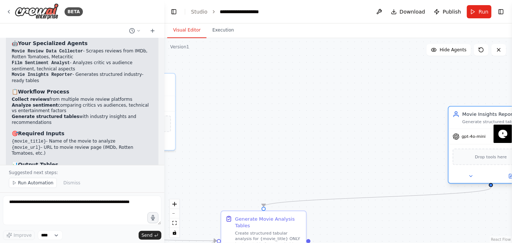
drag, startPoint x: 219, startPoint y: 88, endPoint x: 465, endPoint y: 121, distance: 248.5
click at [466, 122] on div "Generate structured tabular analysis for {movie_title} based on review data, pr…" at bounding box center [495, 121] width 67 height 5
click at [286, 104] on div ".deletable-edge-delete-btn { width: 20px; height: 20px; border: 0px solid #ffff…" at bounding box center [337, 140] width 347 height 205
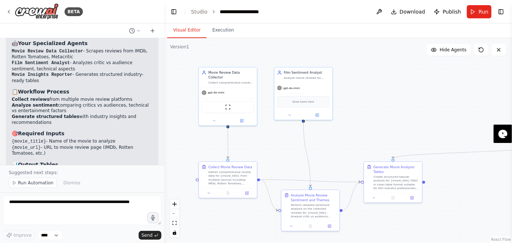
drag, startPoint x: 257, startPoint y: 96, endPoint x: 388, endPoint y: 91, distance: 130.9
click at [379, 79] on div ".deletable-edge-delete-btn { width: 20px; height: 20px; border: 0px solid #ffff…" at bounding box center [337, 140] width 347 height 205
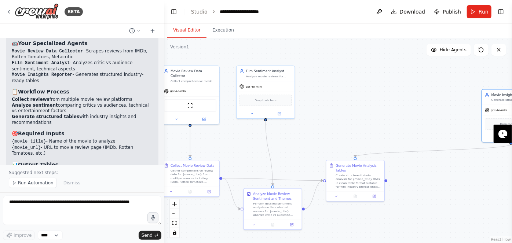
drag, startPoint x: 436, startPoint y: 123, endPoint x: 399, endPoint y: 120, distance: 37.2
click at [398, 122] on div ".deletable-edge-delete-btn { width: 20px; height: 20px; border: 0px solid #ffff…" at bounding box center [337, 140] width 347 height 205
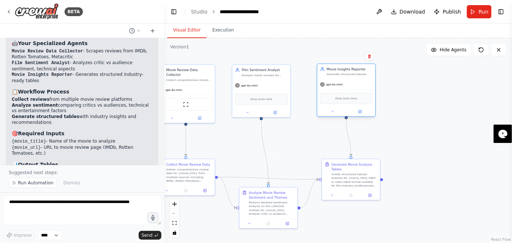
drag, startPoint x: 440, startPoint y: 98, endPoint x: 328, endPoint y: 87, distance: 113.0
click at [333, 87] on div "gpt-4o-mini" at bounding box center [346, 84] width 58 height 10
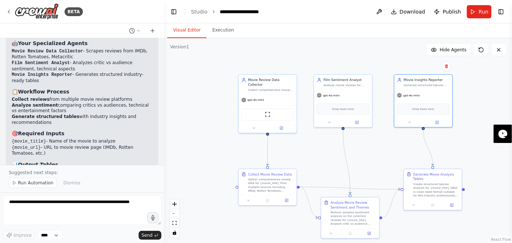
drag, startPoint x: 302, startPoint y: 99, endPoint x: 383, endPoint y: 108, distance: 80.8
click at [383, 108] on div ".deletable-edge-delete-btn { width: 20px; height: 20px; border: 0px solid #ffff…" at bounding box center [337, 140] width 347 height 205
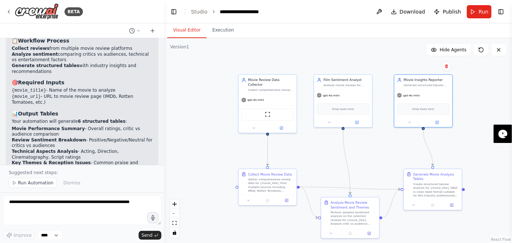
scroll to position [2879, 0]
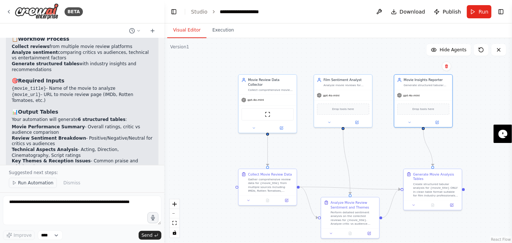
click at [31, 185] on span "Run Automation" at bounding box center [36, 183] width 36 height 6
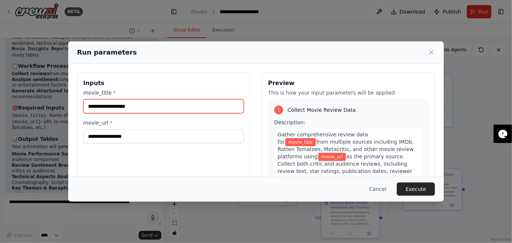
click at [128, 108] on input "movie_title *" at bounding box center [163, 106] width 160 height 14
click at [511, 68] on div "Run parameters Inputs movie_title * movie_url * Preview This is how your input …" at bounding box center [256, 121] width 512 height 243
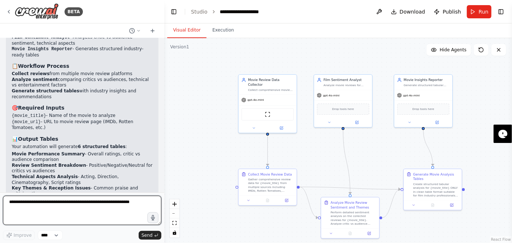
click at [45, 205] on textarea at bounding box center [82, 210] width 158 height 29
click at [49, 203] on textarea at bounding box center [82, 210] width 158 height 29
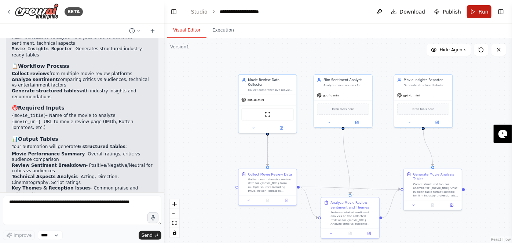
click at [481, 12] on span "Run" at bounding box center [483, 11] width 10 height 7
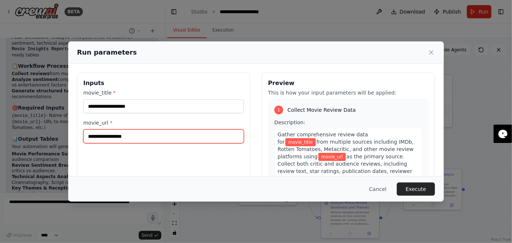
click at [151, 139] on input "movie_url *" at bounding box center [163, 136] width 160 height 14
paste input "**********"
type input "**********"
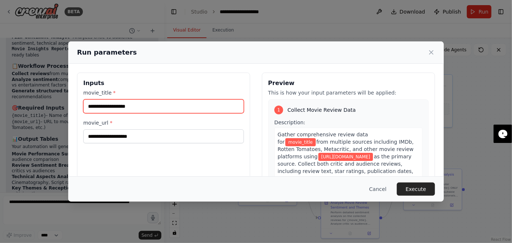
click at [136, 107] on input "movie_title *" at bounding box center [163, 106] width 160 height 14
type input "**********"
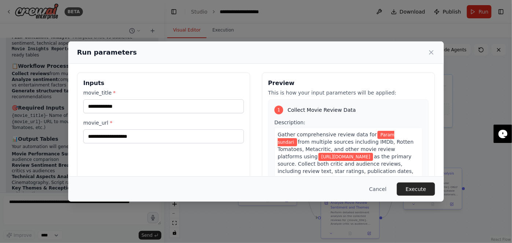
click at [420, 190] on button "Execute" at bounding box center [415, 188] width 38 height 13
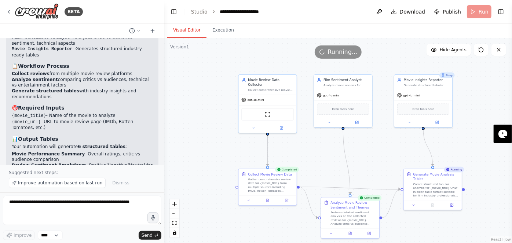
scroll to position [2879, 0]
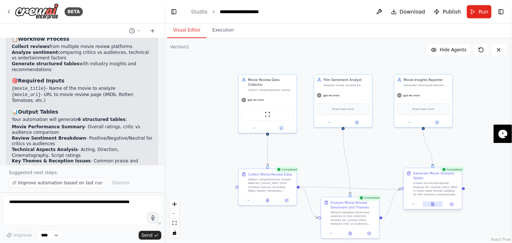
click at [432, 204] on icon at bounding box center [432, 204] width 0 height 0
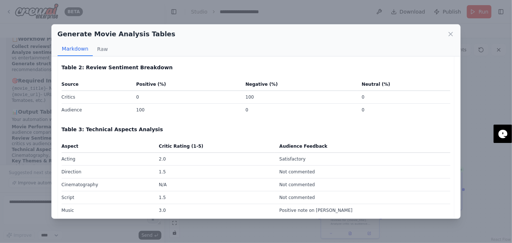
scroll to position [100, 0]
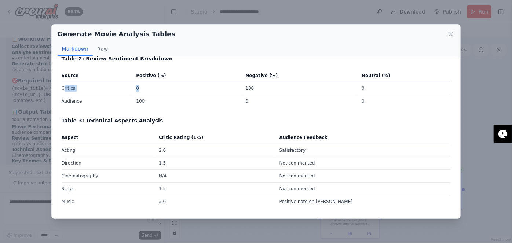
drag, startPoint x: 90, startPoint y: 91, endPoint x: 151, endPoint y: 91, distance: 61.2
click at [151, 91] on tr "Critics 0 100 0" at bounding box center [256, 88] width 389 height 13
click at [177, 92] on td "0" at bounding box center [186, 88] width 109 height 13
drag, startPoint x: 243, startPoint y: 88, endPoint x: 271, endPoint y: 88, distance: 27.5
click at [271, 88] on td "100" at bounding box center [299, 88] width 116 height 13
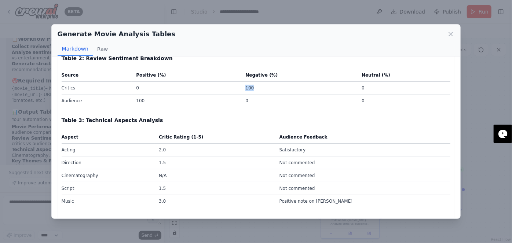
scroll to position [0, 0]
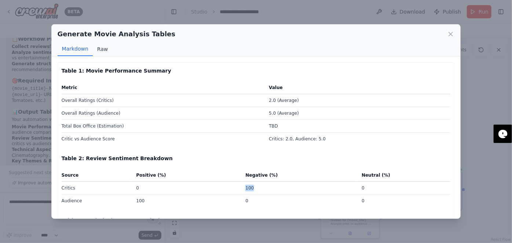
click at [103, 47] on button "Raw" at bounding box center [102, 49] width 19 height 14
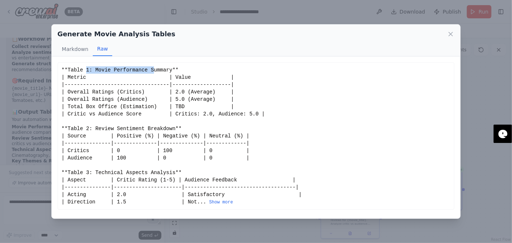
drag, startPoint x: 116, startPoint y: 73, endPoint x: 140, endPoint y: 80, distance: 24.8
click at [144, 73] on div "**Table 1: Movie Performance Summary** | Metric | Value | |--------------------…" at bounding box center [256, 135] width 389 height 139
click at [120, 111] on div "**Table 1: Movie Performance Summary** | Metric | Value | |--------------------…" at bounding box center [256, 135] width 389 height 139
click at [209, 202] on button "Show more" at bounding box center [221, 202] width 24 height 6
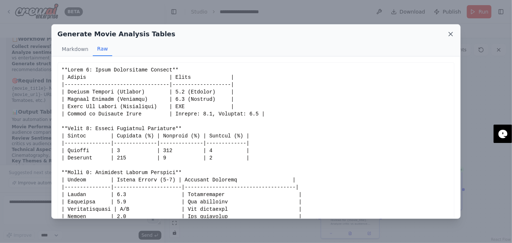
click at [449, 34] on icon at bounding box center [450, 33] width 7 height 7
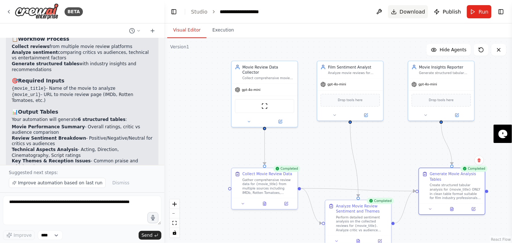
click at [416, 12] on span "Download" at bounding box center [412, 11] width 26 height 7
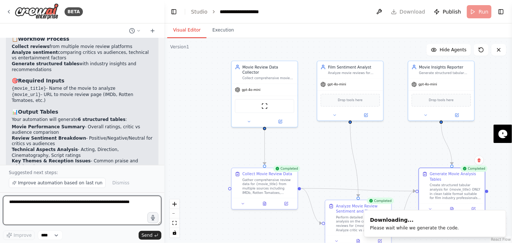
click at [96, 209] on textarea at bounding box center [82, 210] width 158 height 29
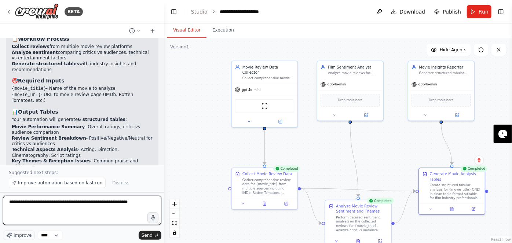
type textarea "**********"
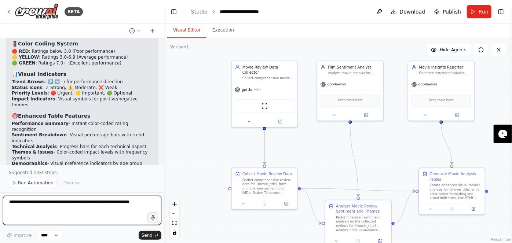
scroll to position [3227, 0]
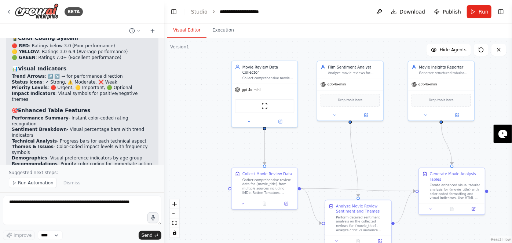
click at [26, 184] on span "Run Automation" at bounding box center [36, 183] width 36 height 6
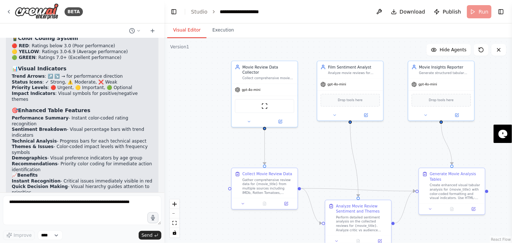
scroll to position [3199, 0]
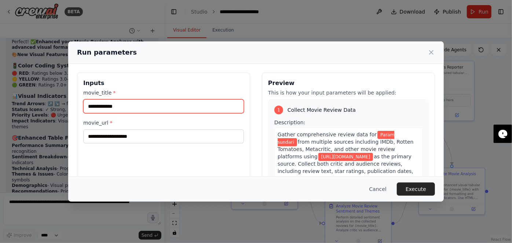
click at [143, 111] on input "**********" at bounding box center [163, 106] width 160 height 14
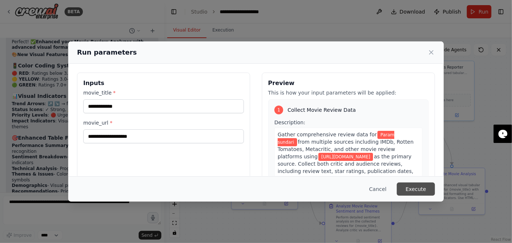
click at [420, 191] on button "Execute" at bounding box center [415, 188] width 38 height 13
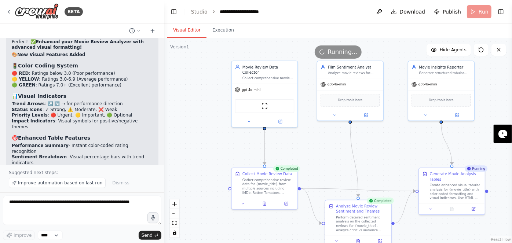
scroll to position [3227, 0]
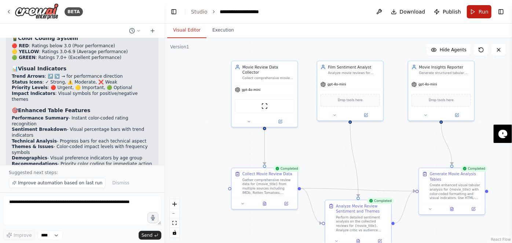
click at [475, 11] on button "Run" at bounding box center [478, 11] width 25 height 13
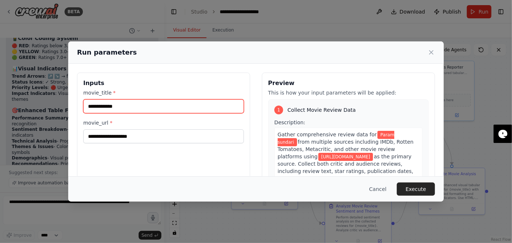
drag, startPoint x: 157, startPoint y: 110, endPoint x: 0, endPoint y: 98, distance: 157.6
click at [0, 98] on div "**********" at bounding box center [256, 121] width 512 height 243
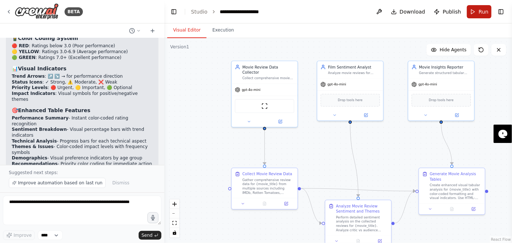
click at [480, 15] on span "Run" at bounding box center [483, 11] width 10 height 7
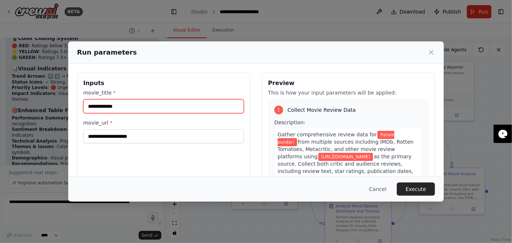
click at [130, 107] on input "**********" at bounding box center [163, 106] width 160 height 14
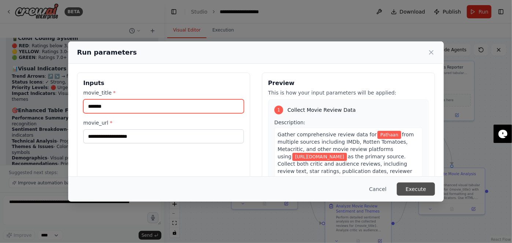
type input "*******"
click at [421, 187] on button "Execute" at bounding box center [415, 188] width 38 height 13
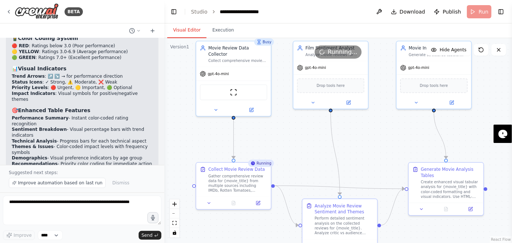
drag, startPoint x: 321, startPoint y: 130, endPoint x: 355, endPoint y: 133, distance: 34.2
click at [355, 133] on div ".deletable-edge-delete-btn { width: 20px; height: 20px; border: 0px solid #ffff…" at bounding box center [337, 140] width 347 height 205
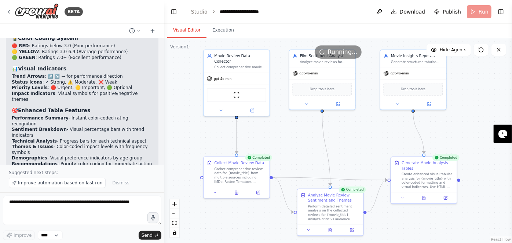
click at [359, 135] on div ".deletable-edge-delete-btn { width: 20px; height: 20px; border: 0px solid #ffff…" at bounding box center [337, 140] width 347 height 205
click at [424, 199] on button at bounding box center [423, 197] width 23 height 7
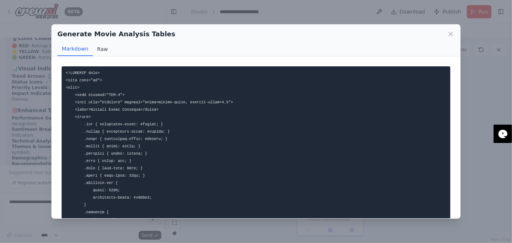
click at [108, 47] on button "Raw" at bounding box center [102, 49] width 19 height 14
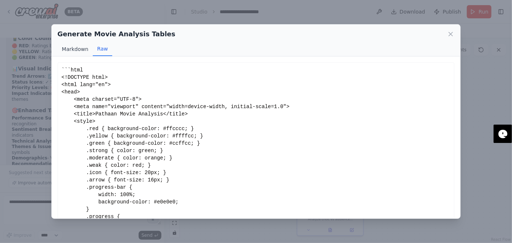
click at [60, 48] on button "Markdown" at bounding box center [75, 49] width 35 height 14
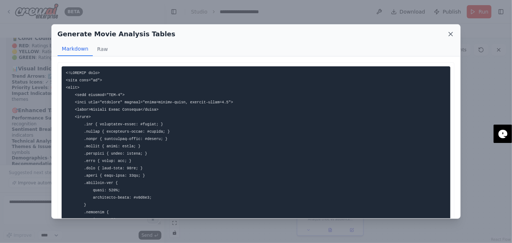
click at [450, 30] on icon at bounding box center [450, 33] width 7 height 7
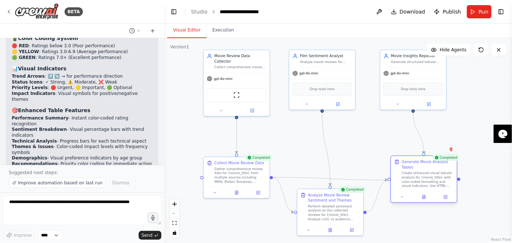
click at [424, 179] on div "Create enhanced visual tabular analysis for {movie_title} with color-coded form…" at bounding box center [427, 179] width 52 height 17
click at [405, 198] on button at bounding box center [402, 197] width 18 height 7
click at [402, 196] on icon at bounding box center [402, 196] width 2 height 1
click at [402, 196] on icon at bounding box center [402, 197] width 4 height 4
click at [402, 196] on icon at bounding box center [402, 196] width 2 height 1
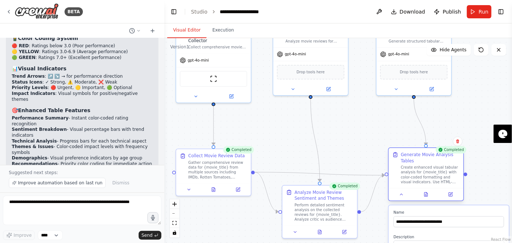
click at [430, 199] on div at bounding box center [425, 194] width 75 height 12
click at [429, 195] on button at bounding box center [426, 194] width 26 height 7
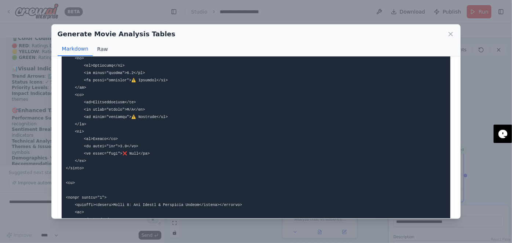
click at [101, 45] on button "Raw" at bounding box center [102, 49] width 19 height 14
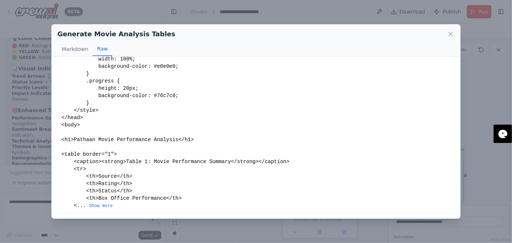
scroll to position [136, 0]
click at [95, 205] on button "Show more" at bounding box center [101, 206] width 24 height 6
click at [451, 34] on icon at bounding box center [451, 34] width 4 height 4
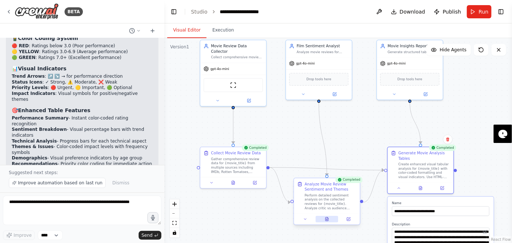
click at [326, 218] on icon at bounding box center [326, 219] width 3 height 4
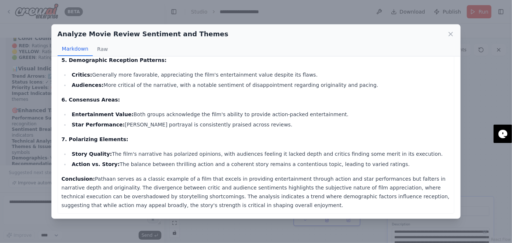
scroll to position [369, 0]
drag, startPoint x: 112, startPoint y: 178, endPoint x: 187, endPoint y: 212, distance: 81.7
click at [187, 213] on div "Sentiment Analysis Report for Pathaan 1. Overview of the Film's Reception: Path…" at bounding box center [256, 137] width 409 height 162
click at [450, 34] on icon at bounding box center [450, 33] width 7 height 7
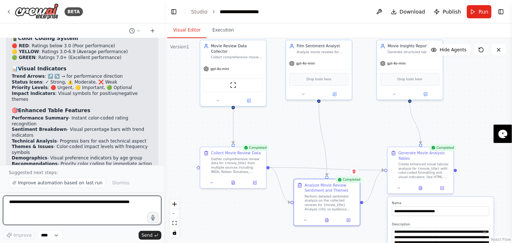
click at [41, 206] on textarea at bounding box center [82, 210] width 158 height 29
type textarea "**********"
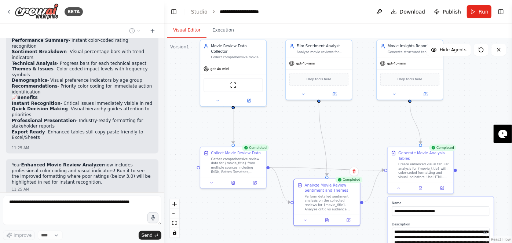
scroll to position [3310, 0]
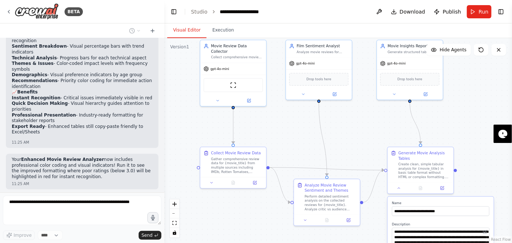
type textarea "**********"
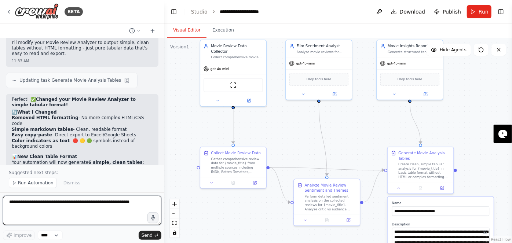
scroll to position [3512, 0]
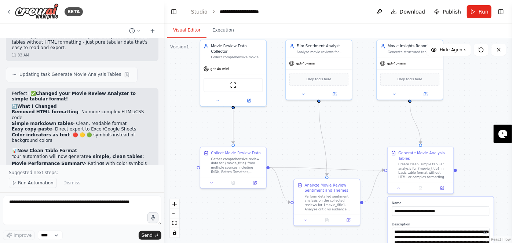
click at [26, 184] on span "Run Automation" at bounding box center [36, 183] width 36 height 6
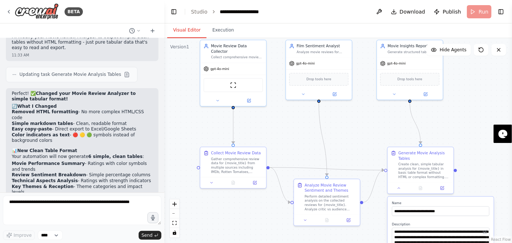
scroll to position [3484, 0]
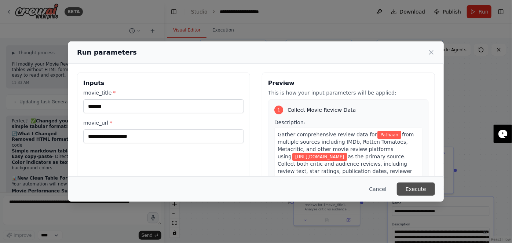
click at [423, 188] on button "Execute" at bounding box center [415, 188] width 38 height 13
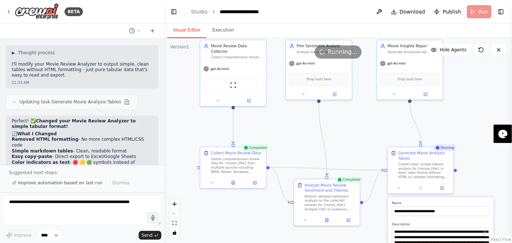
scroll to position [3512, 0]
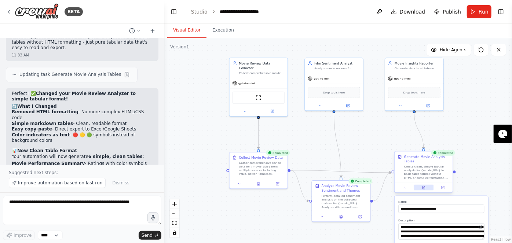
click at [421, 187] on button at bounding box center [423, 187] width 20 height 5
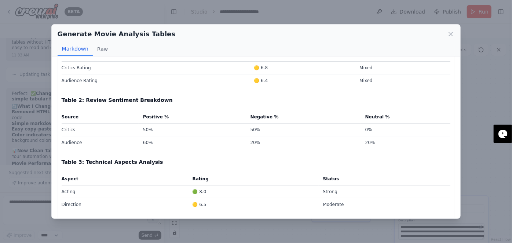
scroll to position [0, 0]
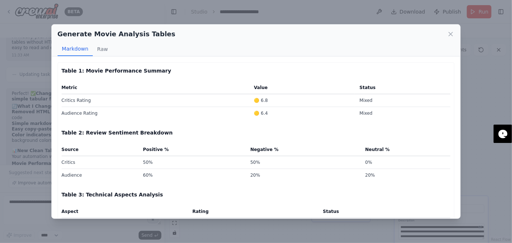
click at [264, 97] on td "🟡 6.8" at bounding box center [302, 100] width 106 height 13
click at [96, 50] on button "Raw" at bounding box center [102, 49] width 19 height 14
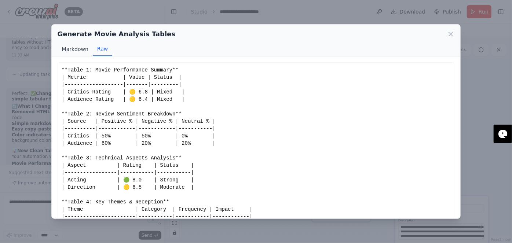
click at [75, 55] on button "Markdown" at bounding box center [75, 49] width 35 height 14
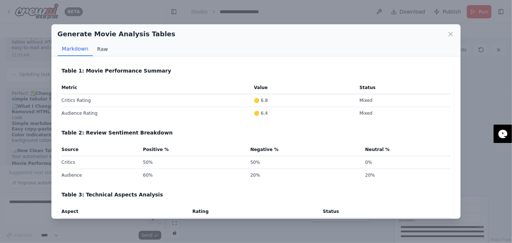
click at [95, 53] on button "Raw" at bounding box center [102, 49] width 19 height 14
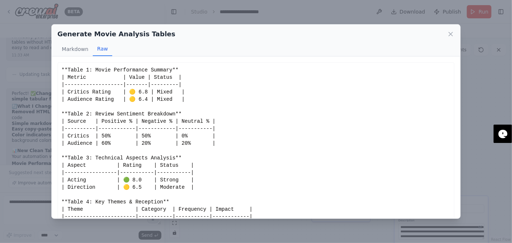
click at [81, 58] on div "Table 1: Movie Performance Summary Metric Value Status Critics Rating 🟡 6.8 Mix…" at bounding box center [256, 137] width 409 height 162
click at [63, 45] on button "Markdown" at bounding box center [75, 49] width 35 height 14
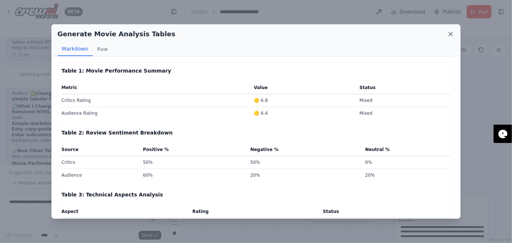
click at [449, 36] on icon at bounding box center [450, 33] width 7 height 7
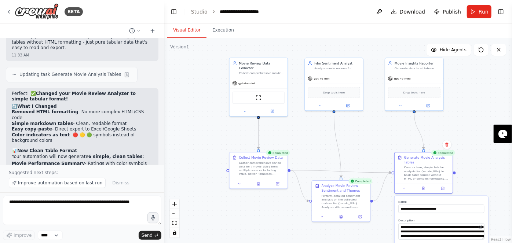
click at [401, 10] on button "Download" at bounding box center [408, 11] width 40 height 13
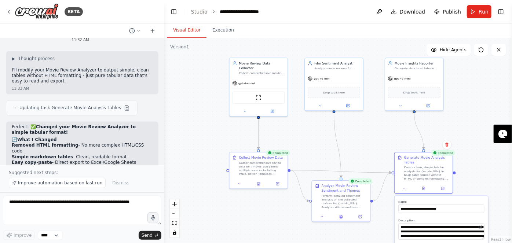
scroll to position [3512, 0]
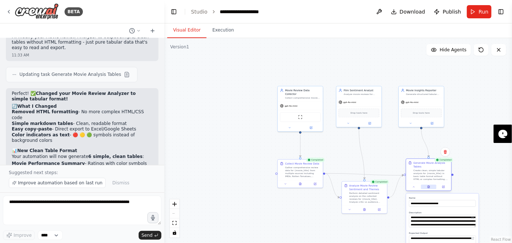
click at [428, 187] on icon at bounding box center [428, 187] width 1 height 0
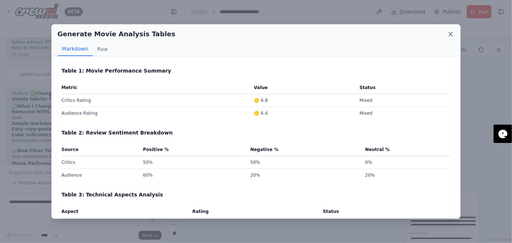
click at [452, 32] on icon at bounding box center [450, 33] width 7 height 7
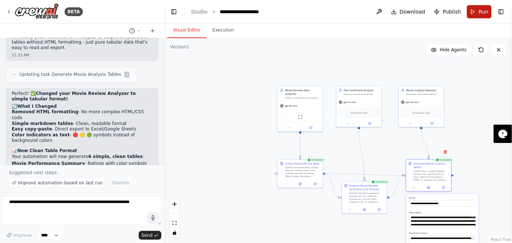
click at [484, 12] on span "Run" at bounding box center [483, 11] width 10 height 7
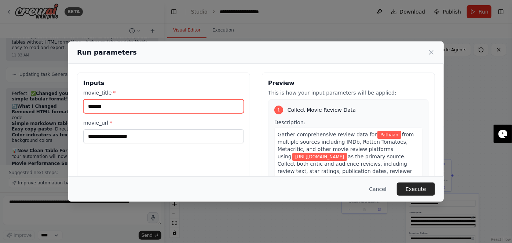
click at [131, 110] on input "*******" at bounding box center [163, 106] width 160 height 14
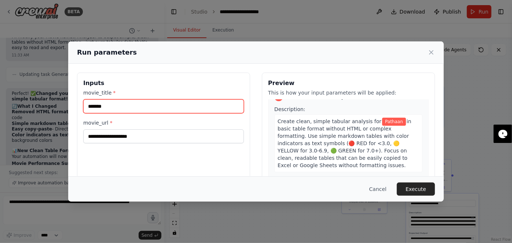
scroll to position [454, 0]
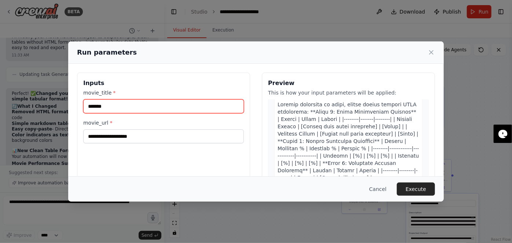
drag, startPoint x: 108, startPoint y: 108, endPoint x: 47, endPoint y: 98, distance: 62.0
click at [56, 100] on div "**********" at bounding box center [256, 121] width 512 height 243
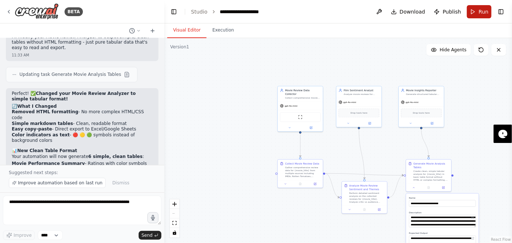
click at [477, 14] on button "Run" at bounding box center [478, 11] width 25 height 13
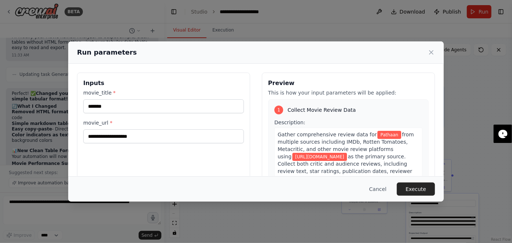
click at [114, 98] on div "movie_title * *******" at bounding box center [163, 101] width 160 height 24
click at [117, 103] on input "*******" at bounding box center [163, 106] width 160 height 14
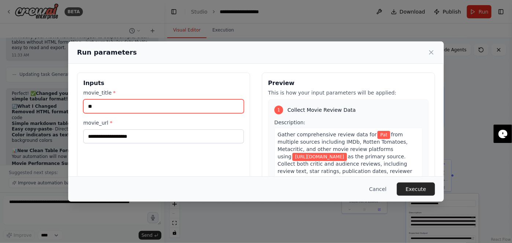
type input "*"
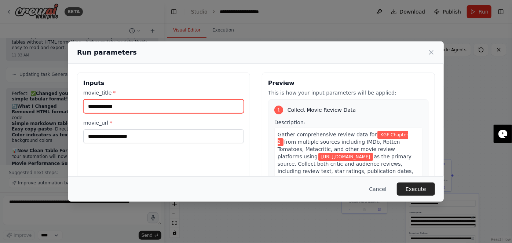
type input "**********"
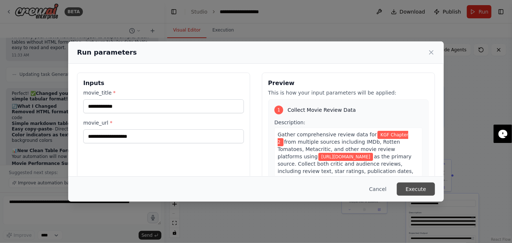
click at [424, 189] on button "Execute" at bounding box center [415, 188] width 38 height 13
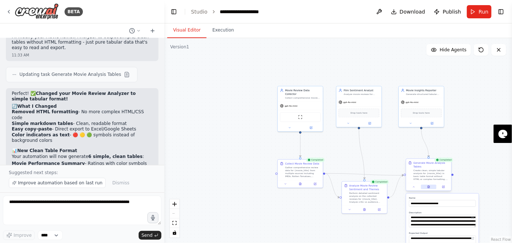
click at [431, 189] on button at bounding box center [428, 187] width 15 height 4
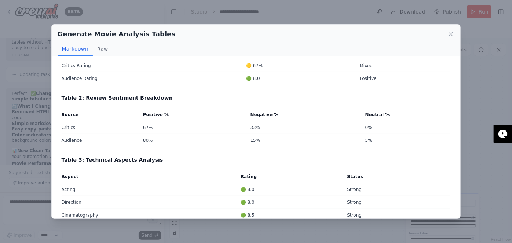
scroll to position [0, 0]
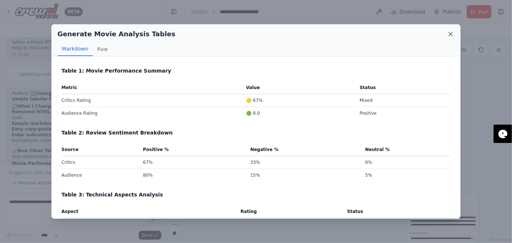
click at [451, 33] on icon at bounding box center [450, 33] width 7 height 7
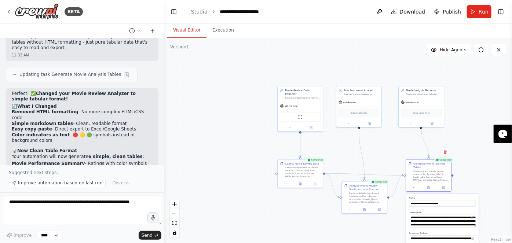
click at [511, 147] on button "Toggle Sidebar" at bounding box center [512, 121] width 6 height 243
click at [302, 182] on button at bounding box center [299, 183] width 15 height 4
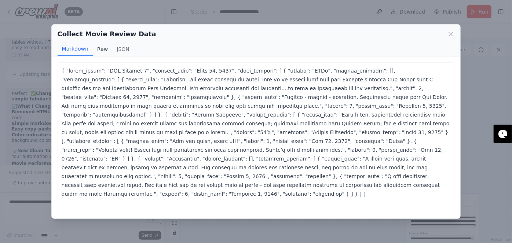
click at [103, 52] on button "Raw" at bounding box center [102, 49] width 19 height 14
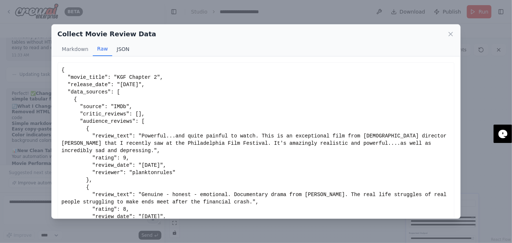
click at [121, 46] on button "JSON" at bounding box center [123, 49] width 22 height 14
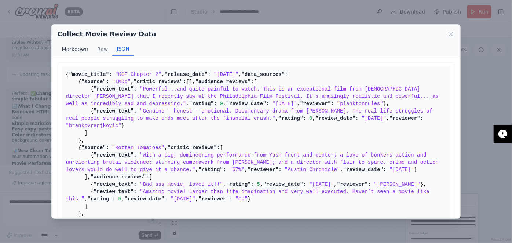
click at [66, 43] on button "Markdown" at bounding box center [75, 49] width 35 height 14
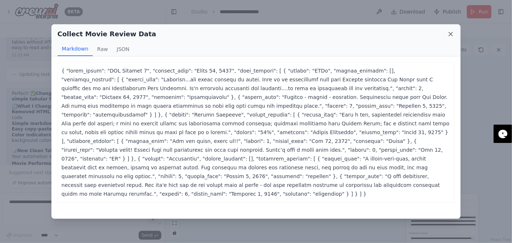
click at [449, 33] on icon at bounding box center [451, 34] width 4 height 4
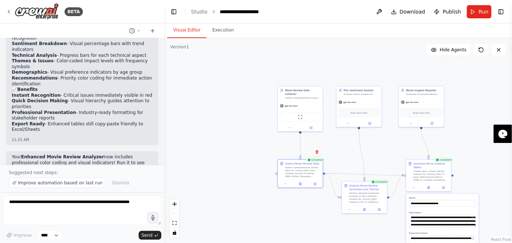
scroll to position [3312, 0]
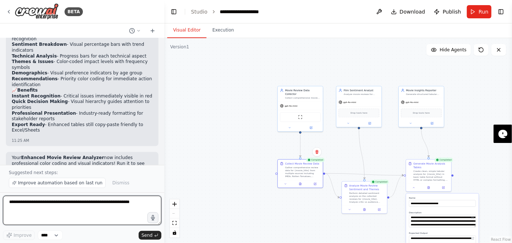
click at [53, 211] on textarea at bounding box center [82, 210] width 158 height 29
type textarea "**********"
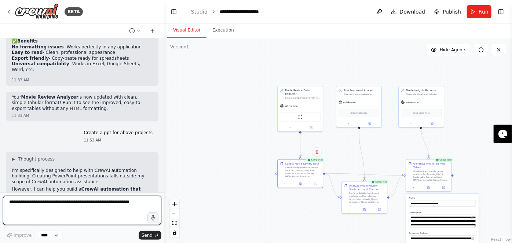
scroll to position [3707, 0]
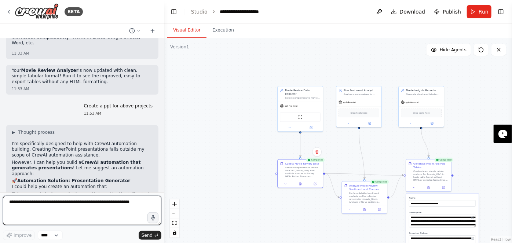
click at [53, 202] on textarea at bounding box center [82, 210] width 158 height 29
click at [31, 200] on textarea at bounding box center [82, 210] width 158 height 29
type textarea "**********"
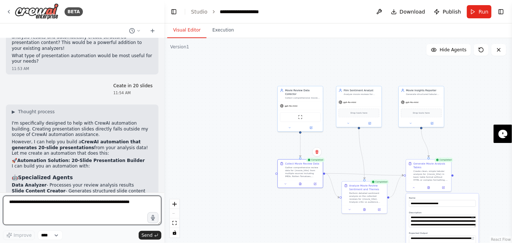
scroll to position [3984, 0]
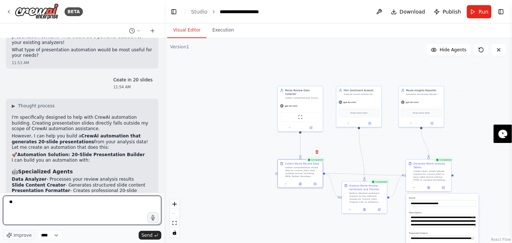
type textarea "***"
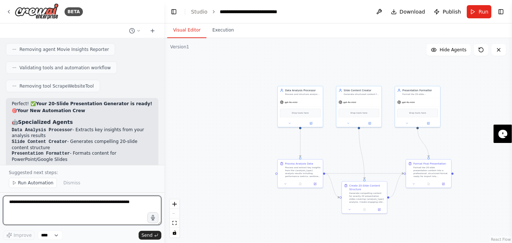
scroll to position [4766, 0]
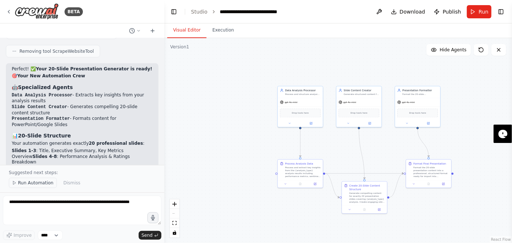
click at [21, 185] on span "Run Automation" at bounding box center [36, 183] width 36 height 6
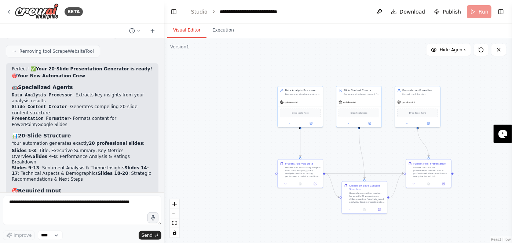
scroll to position [4738, 0]
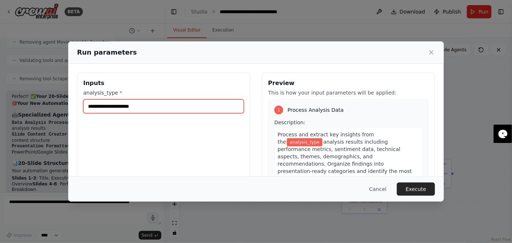
click at [137, 109] on input "analysis_type *" at bounding box center [163, 106] width 160 height 14
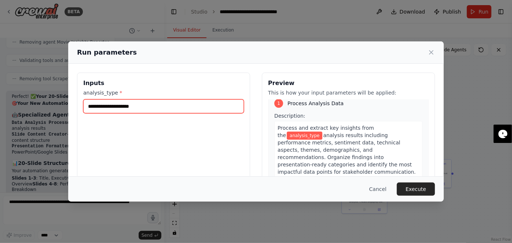
scroll to position [0, 0]
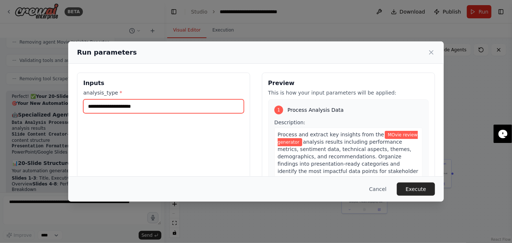
type input "**********"
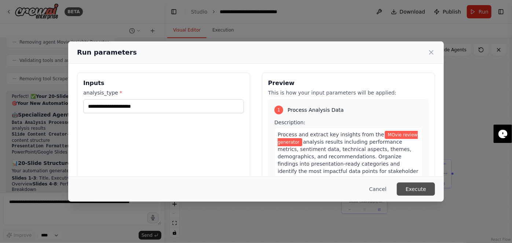
drag, startPoint x: 407, startPoint y: 190, endPoint x: 394, endPoint y: 193, distance: 13.0
click at [407, 190] on button "Execute" at bounding box center [415, 188] width 38 height 13
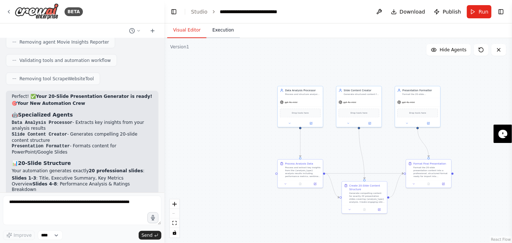
click at [218, 36] on button "Execution" at bounding box center [222, 30] width 33 height 15
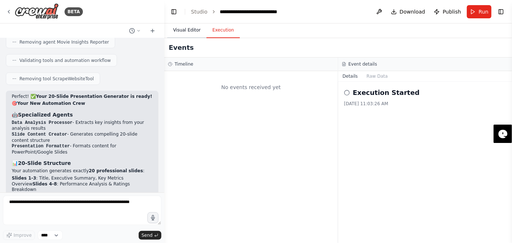
click at [188, 34] on button "Visual Editor" at bounding box center [186, 30] width 39 height 15
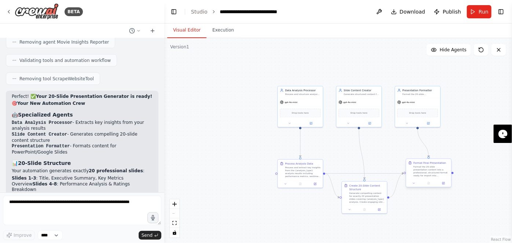
click at [427, 165] on div "Format Final Presentation Format the 20-slide presentation content into a profe…" at bounding box center [431, 169] width 36 height 16
click at [446, 173] on div "Format the 20-slide presentation content into a professional, structured format…" at bounding box center [431, 171] width 36 height 12
click at [477, 11] on button "Run" at bounding box center [478, 11] width 25 height 13
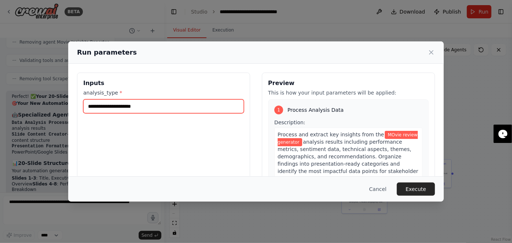
click at [136, 104] on input "**********" at bounding box center [163, 106] width 160 height 14
click at [167, 107] on input "**********" at bounding box center [163, 106] width 160 height 14
drag, startPoint x: 159, startPoint y: 104, endPoint x: 56, endPoint y: 106, distance: 103.4
click at [56, 106] on div "**********" at bounding box center [256, 121] width 512 height 243
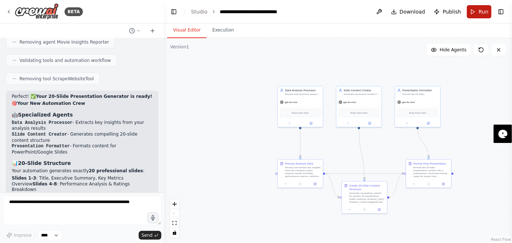
click at [483, 18] on button "Run" at bounding box center [478, 11] width 25 height 13
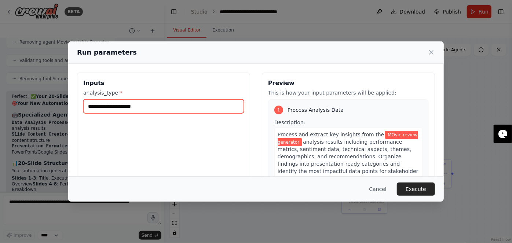
click at [160, 107] on input "**********" at bounding box center [163, 106] width 160 height 14
type input "*****"
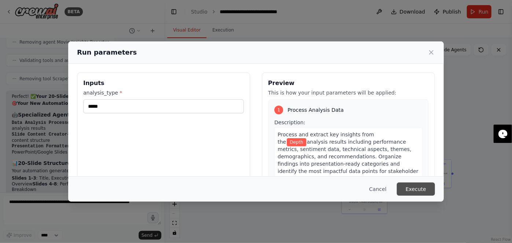
click at [417, 191] on button "Execute" at bounding box center [415, 188] width 38 height 13
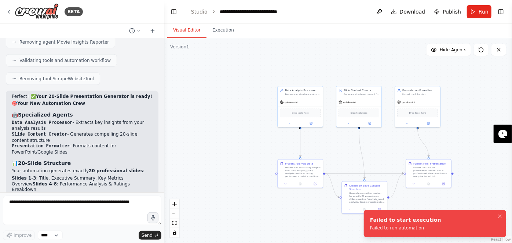
click at [401, 223] on div "Failed to start execution" at bounding box center [405, 219] width 71 height 7
click at [475, 11] on button "Run" at bounding box center [478, 11] width 25 height 13
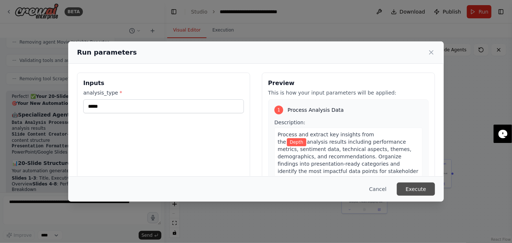
click at [416, 191] on button "Execute" at bounding box center [415, 188] width 38 height 13
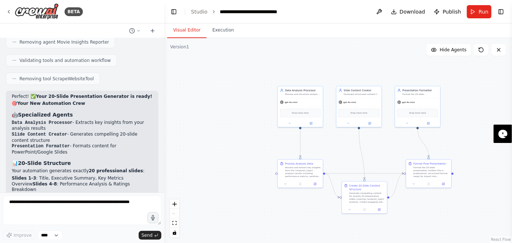
scroll to position [4539, 0]
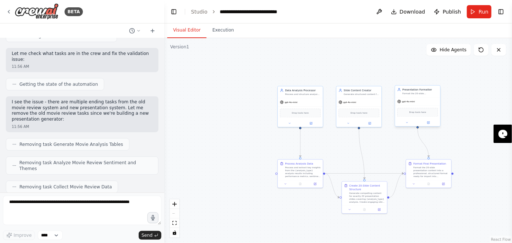
click at [407, 103] on span "gpt-4o-mini" at bounding box center [408, 101] width 13 height 3
click at [410, 111] on span "Drop tools here" at bounding box center [417, 112] width 17 height 4
drag, startPoint x: 410, startPoint y: 114, endPoint x: 418, endPoint y: 117, distance: 9.0
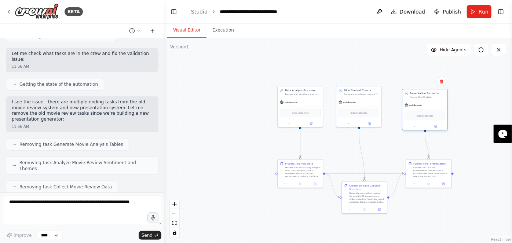
click at [418, 117] on div "Drop tools here" at bounding box center [424, 115] width 41 height 9
click at [367, 110] on div "Drop tools here" at bounding box center [358, 112] width 41 height 9
click at [435, 173] on div "Format the 20-slide presentation content into a professional, structured format…" at bounding box center [431, 171] width 36 height 12
click at [451, 173] on div at bounding box center [452, 173] width 2 height 2
drag, startPoint x: 451, startPoint y: 173, endPoint x: 457, endPoint y: 173, distance: 6.2
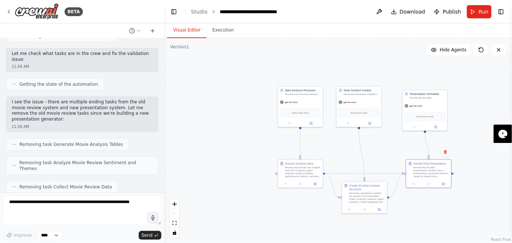
click at [457, 173] on div ".deletable-edge-delete-btn { width: 20px; height: 20px; border: 0px solid #ffff…" at bounding box center [337, 140] width 347 height 205
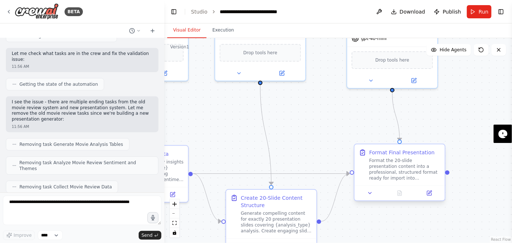
click at [447, 171] on div at bounding box center [447, 172] width 4 height 4
click at [447, 174] on div at bounding box center [447, 172] width 4 height 4
click at [387, 171] on div "Format the 20-slide presentation content into a professional, structured format…" at bounding box center [404, 169] width 71 height 23
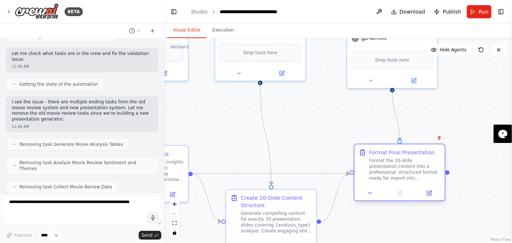
click at [387, 171] on div "Format the 20-slide presentation content into a professional, structured format…" at bounding box center [404, 169] width 71 height 23
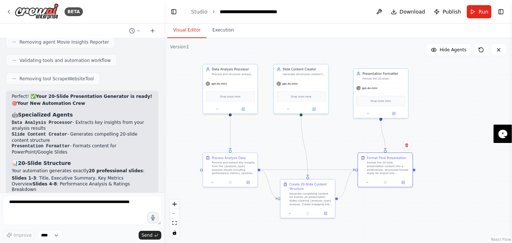
scroll to position [4738, 0]
drag, startPoint x: 55, startPoint y: 162, endPoint x: 98, endPoint y: 165, distance: 43.0
copy p "Movie Review Analysis"
click at [478, 9] on button "Run" at bounding box center [478, 11] width 25 height 13
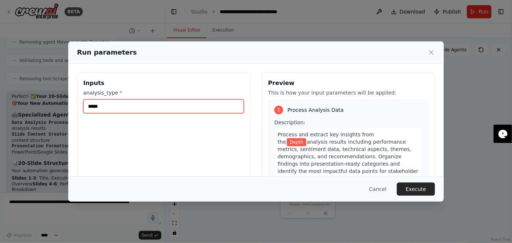
drag, startPoint x: 129, startPoint y: 104, endPoint x: 7, endPoint y: 97, distance: 122.2
click at [27, 101] on div "Run parameters Inputs analysis_type * ***** Preview This is how your input para…" at bounding box center [256, 121] width 512 height 243
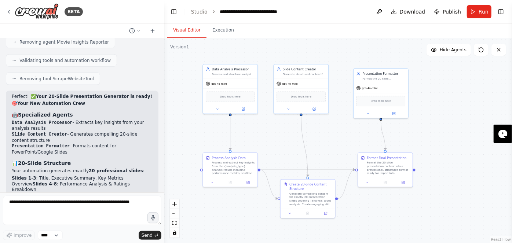
click at [486, 0] on header "**********" at bounding box center [337, 11] width 347 height 23
click at [483, 9] on span "Run" at bounding box center [483, 11] width 10 height 7
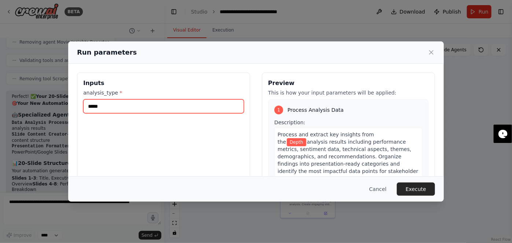
click at [168, 103] on input "*****" at bounding box center [163, 106] width 160 height 14
paste input "**********"
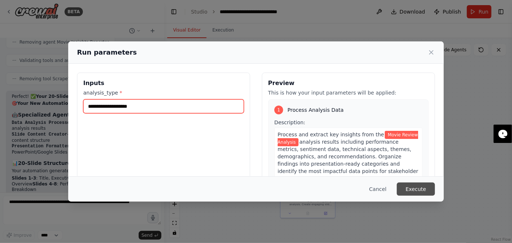
type input "**********"
click at [400, 185] on button "Execute" at bounding box center [415, 188] width 38 height 13
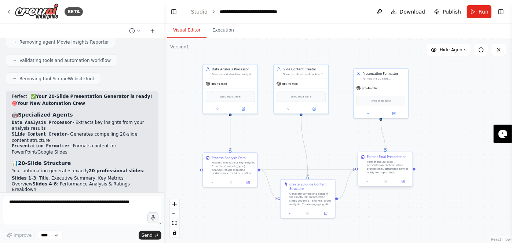
click at [389, 153] on div "Format Final Presentation Format the 20-slide presentation content into a profe…" at bounding box center [385, 164] width 55 height 25
click at [387, 168] on div "Format the 20-slide presentation content into a professional, structured format…" at bounding box center [388, 167] width 43 height 14
